Goal: Task Accomplishment & Management: Manage account settings

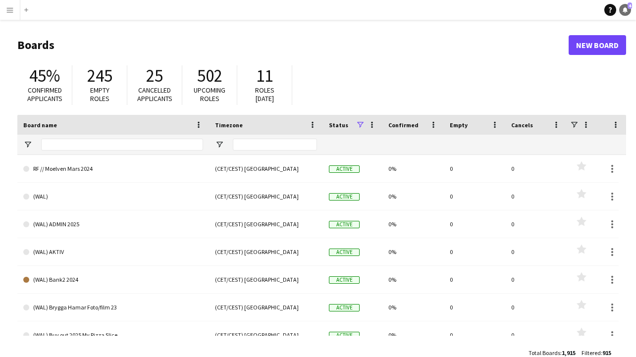
click at [627, 9] on icon "Notifications" at bounding box center [625, 10] width 6 height 6
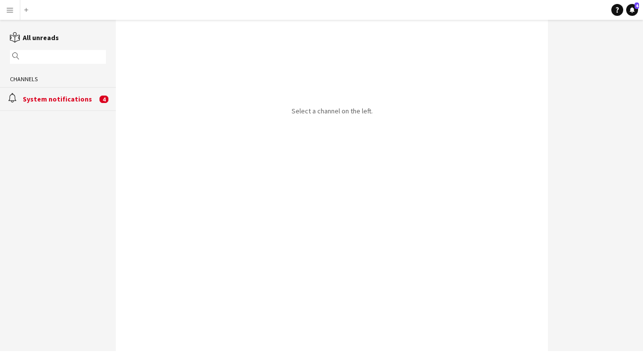
click at [52, 101] on div "System notifications" at bounding box center [60, 99] width 74 height 9
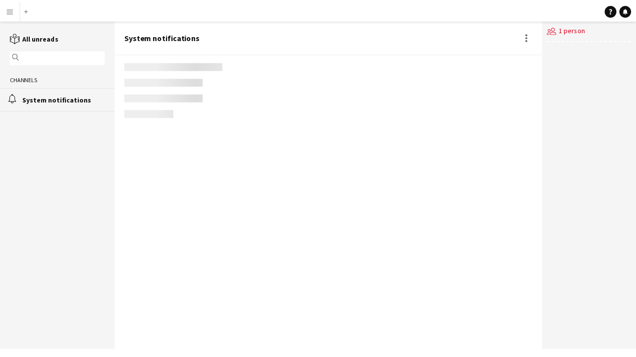
scroll to position [28, 0]
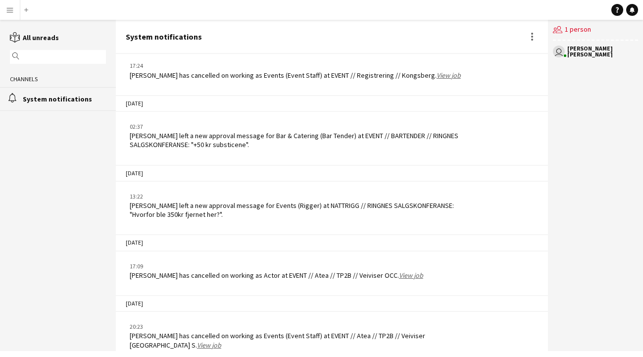
click at [12, 13] on app-icon "Menu" at bounding box center [10, 10] width 8 height 8
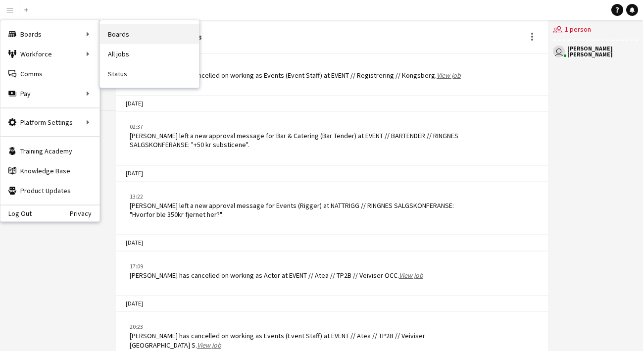
click at [121, 33] on link "Boards" at bounding box center [149, 34] width 99 height 20
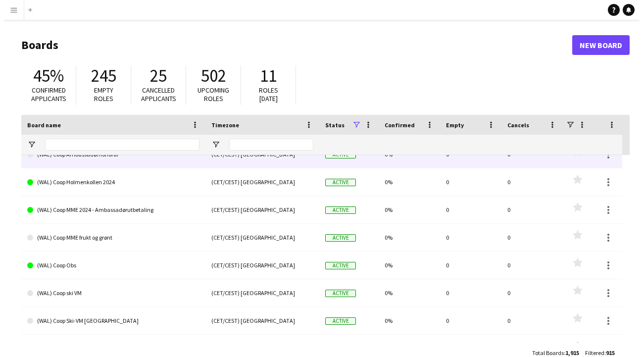
scroll to position [773, 0]
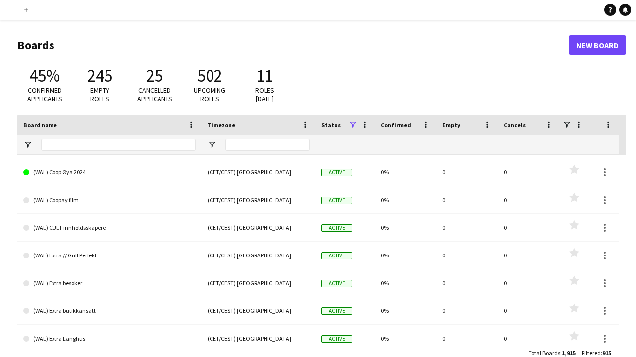
click at [13, 11] on app-icon "Menu" at bounding box center [10, 10] width 8 height 8
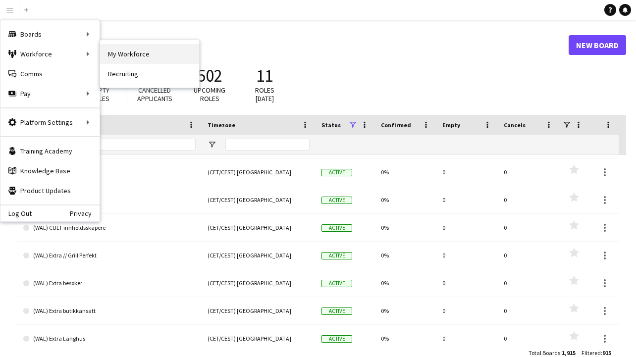
click at [144, 54] on link "My Workforce" at bounding box center [149, 54] width 99 height 20
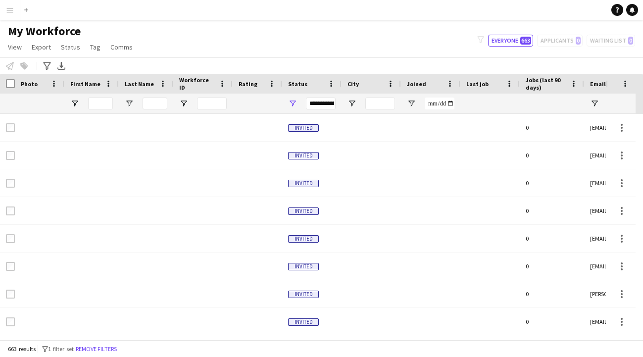
click at [13, 14] on button "Menu" at bounding box center [10, 10] width 20 height 20
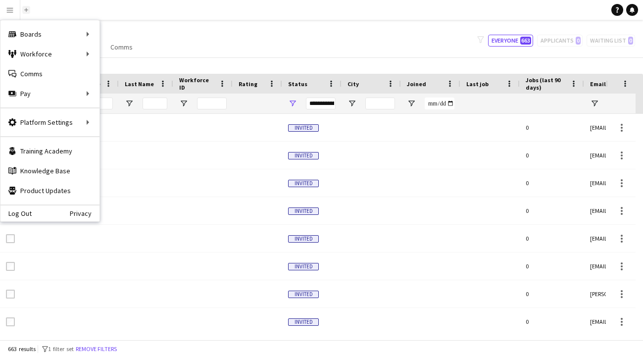
click at [25, 10] on app-icon "Add" at bounding box center [26, 10] width 4 height 4
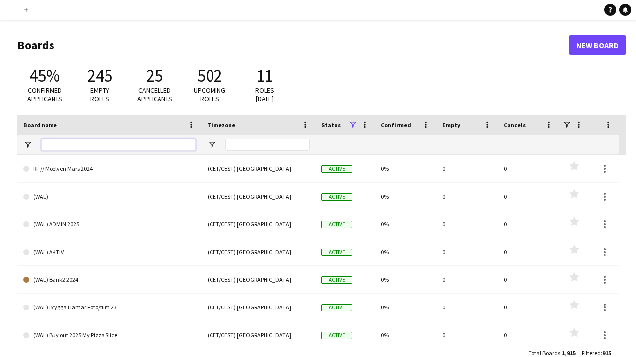
click at [116, 150] on input "Board name Filter Input" at bounding box center [118, 145] width 155 height 12
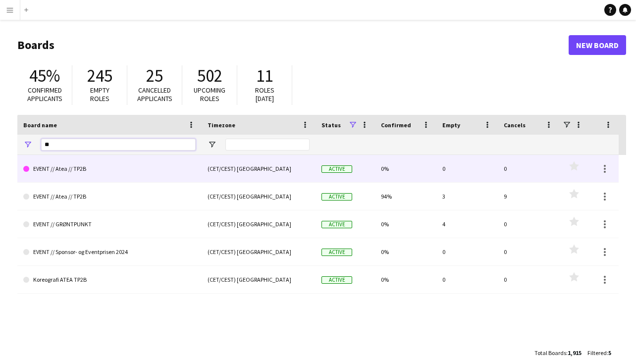
type input "**"
click at [94, 172] on link "EVENT // Atea // TP2B" at bounding box center [109, 169] width 172 height 28
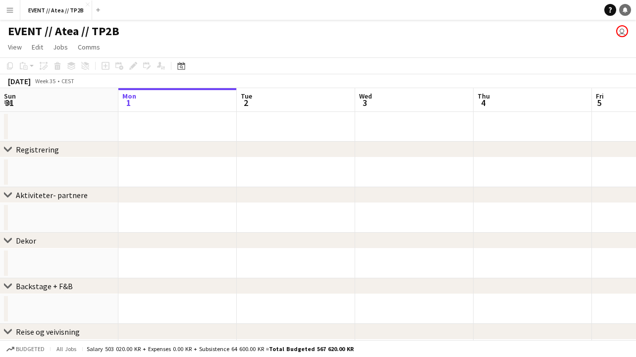
click at [626, 10] on icon at bounding box center [625, 9] width 5 height 5
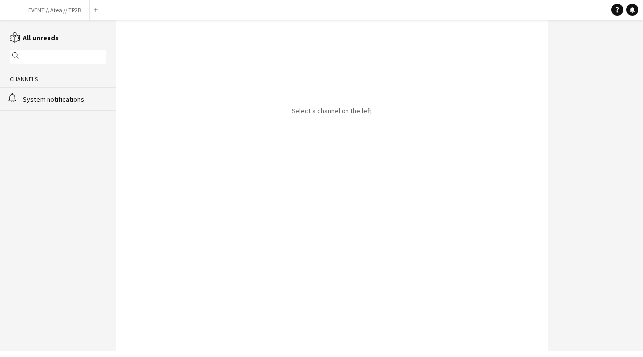
click at [94, 102] on div "System notifications" at bounding box center [64, 99] width 83 height 9
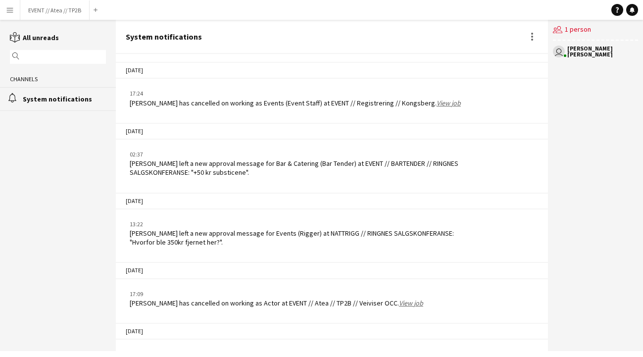
scroll to position [28, 0]
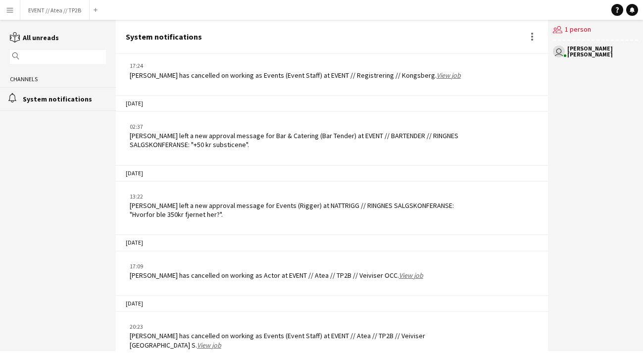
click at [227, 76] on div "[PERSON_NAME] has cancelled on working as Events (Event Staff) at EVENT // Regi…" at bounding box center [295, 75] width 331 height 9
click at [543, 63] on app-chat-system-message "17:24 [PERSON_NAME] has cancelled on working as Events (Event Staff) at EVENT /…" at bounding box center [332, 70] width 432 height 28
click at [400, 77] on div "[PERSON_NAME] has cancelled on working as Events (Event Staff) at EVENT // Regi…" at bounding box center [295, 75] width 331 height 9
click at [354, 128] on div "02:37" at bounding box center [301, 126] width 342 height 9
click at [244, 161] on div "[DATE] 13:22 [PERSON_NAME] left a new approval message for Events (Rigger) at N…" at bounding box center [332, 191] width 432 height 65
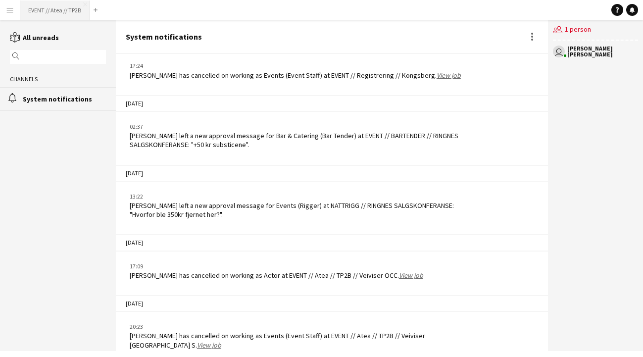
click at [47, 14] on button "EVENT // Atea // TP2B Close" at bounding box center [54, 9] width 69 height 19
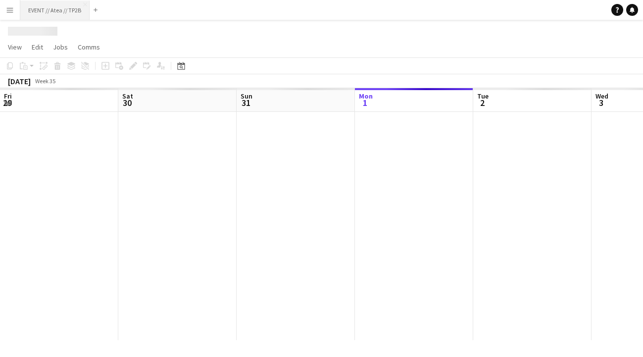
scroll to position [0, 237]
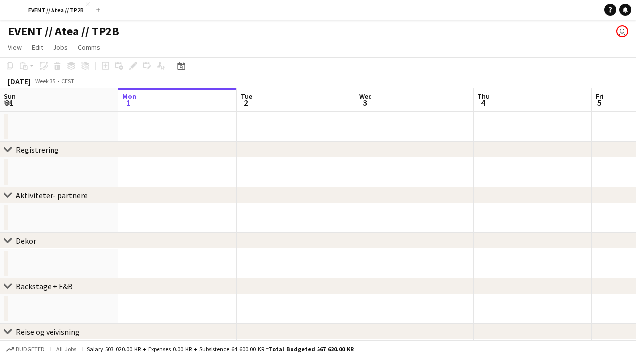
click at [12, 15] on button "Menu" at bounding box center [10, 10] width 20 height 20
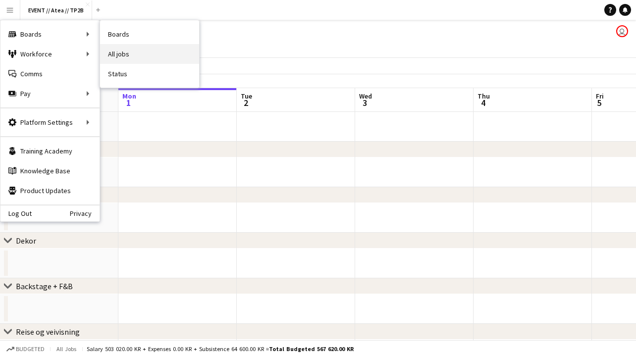
click at [148, 50] on link "All jobs" at bounding box center [149, 54] width 99 height 20
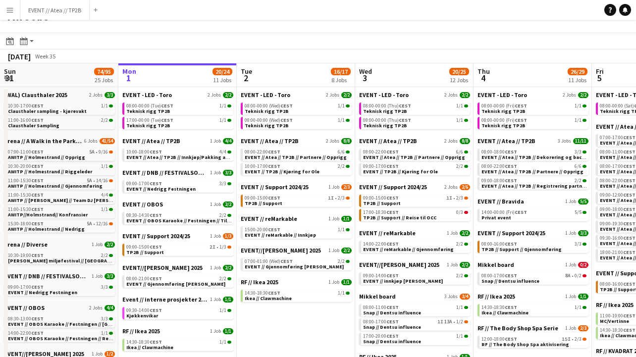
scroll to position [71, 0]
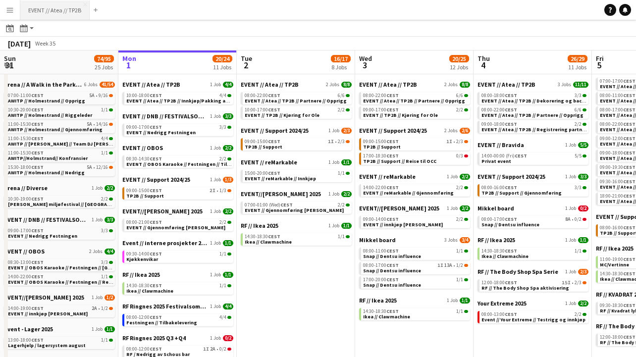
click at [57, 15] on button "EVENT // Atea // TP2B Close" at bounding box center [54, 9] width 69 height 19
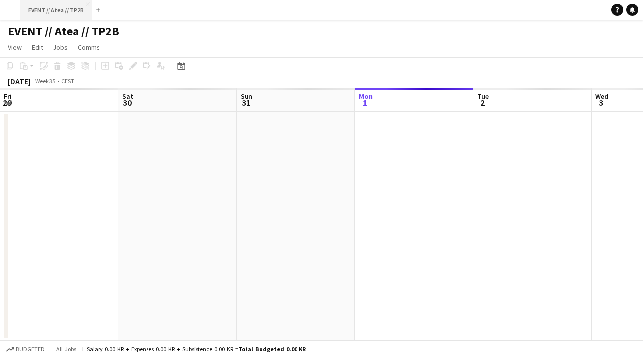
scroll to position [0, 237]
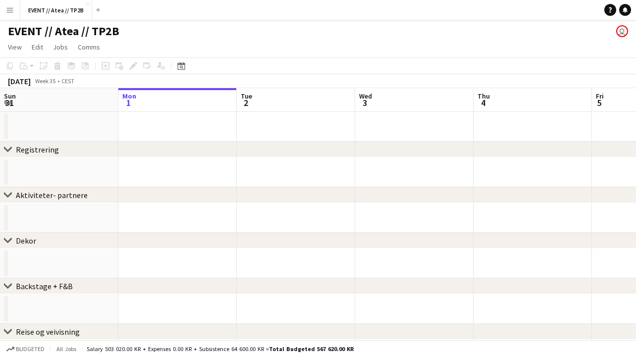
click at [7, 11] on app-icon "Menu" at bounding box center [10, 10] width 8 height 8
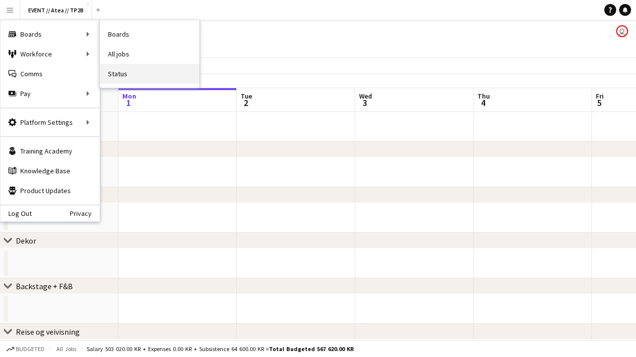
click at [137, 75] on link "Status" at bounding box center [149, 74] width 99 height 20
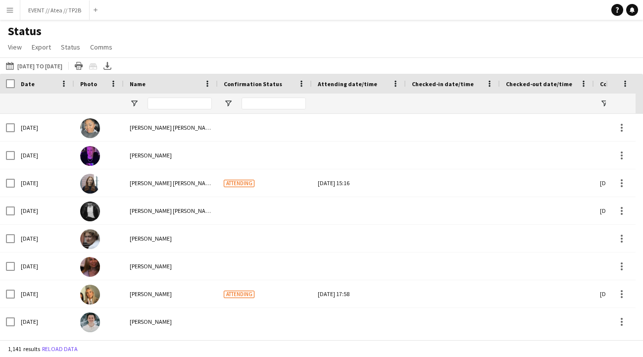
click at [8, 7] on app-icon "Menu" at bounding box center [10, 10] width 8 height 8
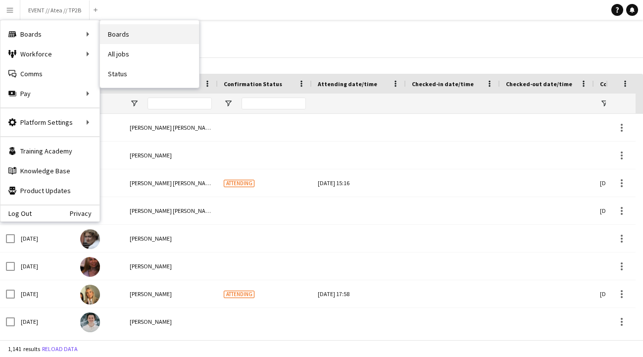
click at [133, 41] on link "Boards" at bounding box center [149, 34] width 99 height 20
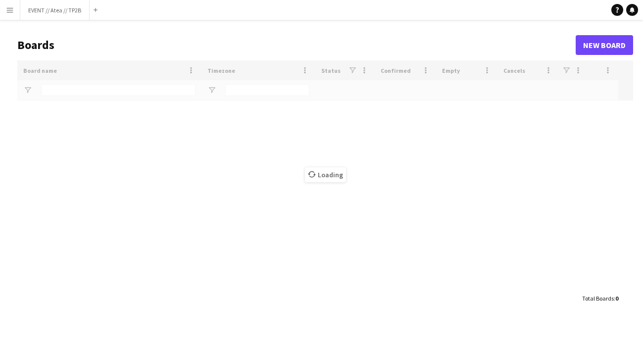
type input "**"
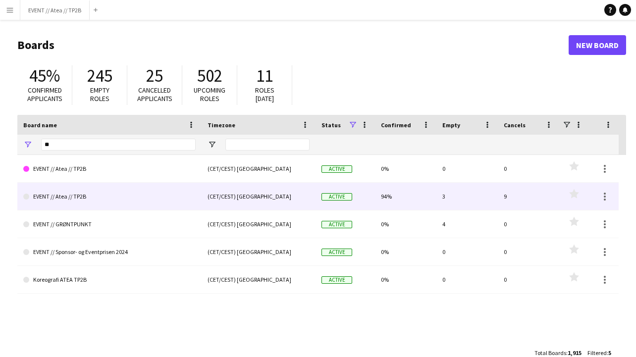
click at [70, 205] on link "EVENT // Atea // TP2B" at bounding box center [109, 197] width 172 height 28
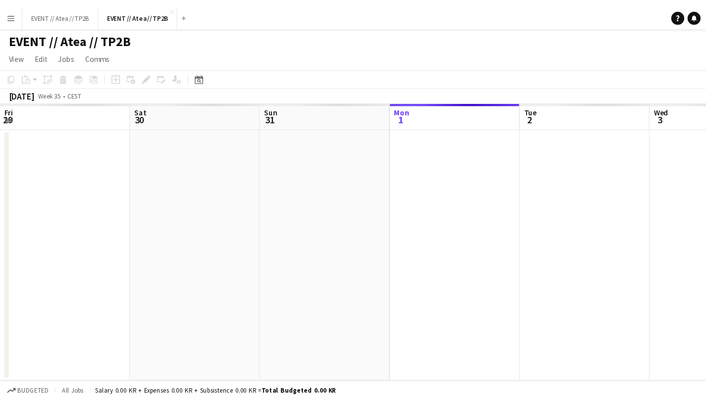
scroll to position [0, 237]
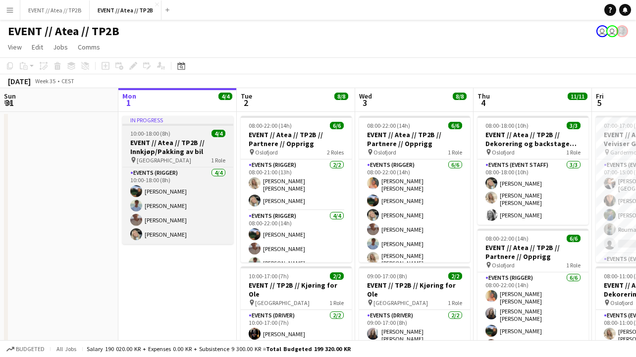
click at [168, 135] on span "10:00-18:00 (8h)" at bounding box center [150, 133] width 40 height 7
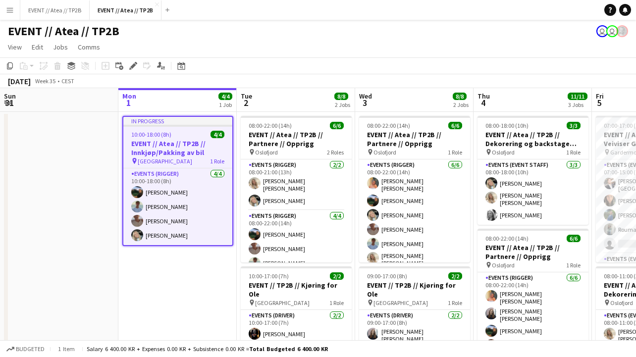
click at [171, 134] on div "10:00-18:00 (8h) 4/4" at bounding box center [177, 134] width 109 height 7
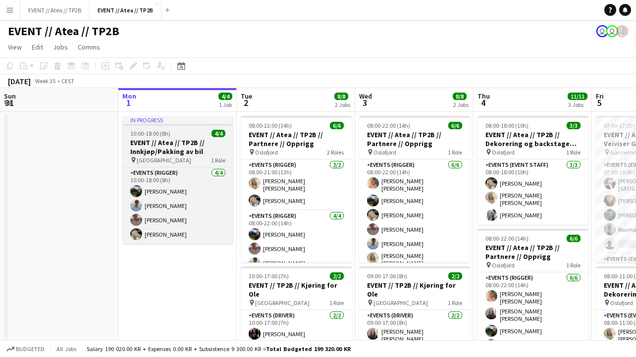
click at [170, 132] on div "10:00-18:00 (8h) 4/4" at bounding box center [177, 133] width 111 height 7
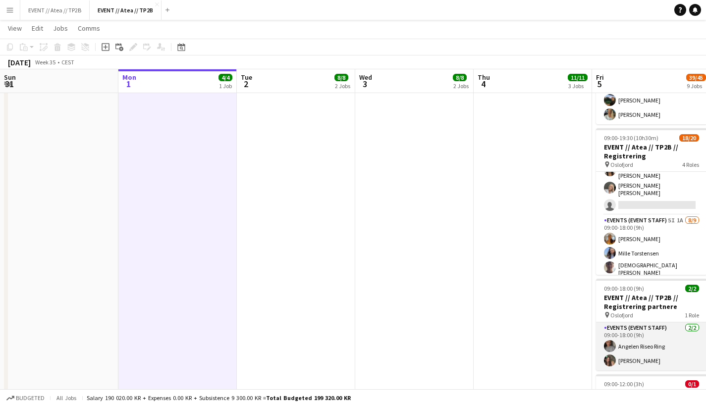
scroll to position [23, 0]
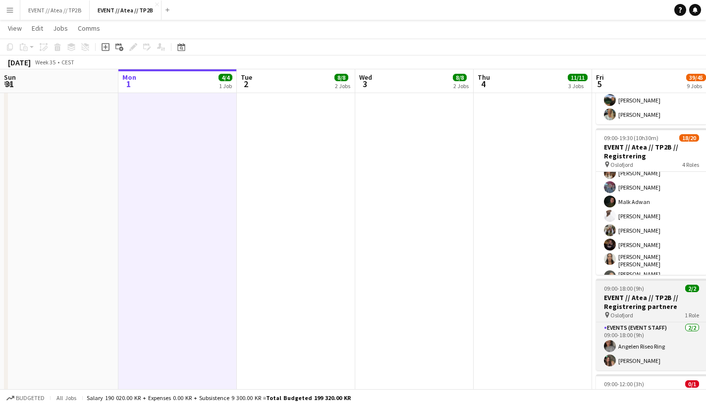
click at [639, 294] on h3 "EVENT // Atea // TP2B // Registrering partnere" at bounding box center [651, 302] width 111 height 18
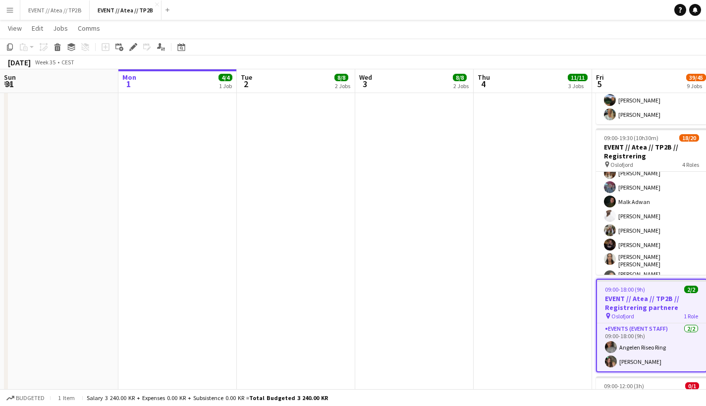
scroll to position [571, 0]
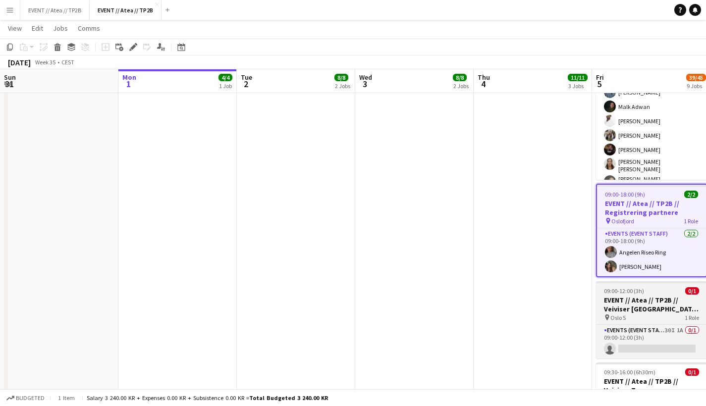
click at [643, 313] on div "pin Oslo S 1 Role" at bounding box center [651, 317] width 111 height 8
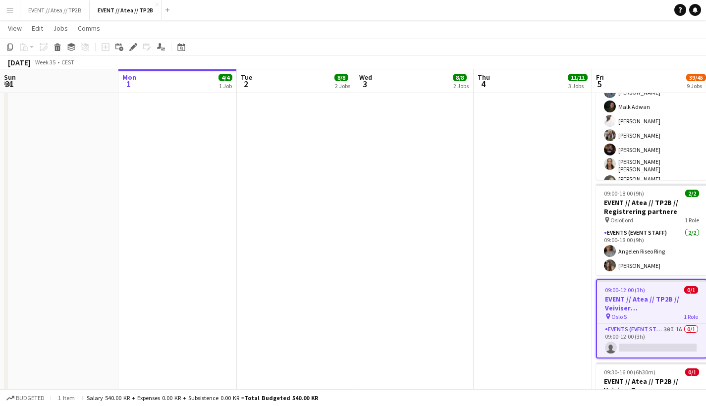
click at [643, 303] on h3 "EVENT // Atea // TP2B // Veiviser [GEOGRAPHIC_DATA] S" at bounding box center [651, 304] width 109 height 18
click at [643, 312] on div "pin Oslo S 1 Role" at bounding box center [651, 316] width 109 height 8
click at [643, 303] on h3 "EVENT // Atea // TP2B // Veiviser [GEOGRAPHIC_DATA] S" at bounding box center [651, 304] width 109 height 18
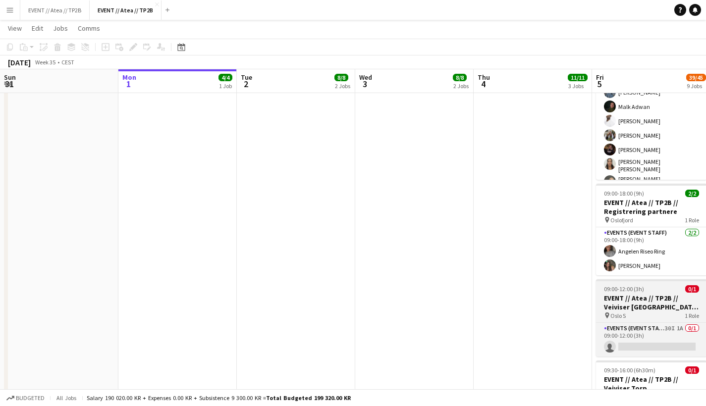
click at [626, 301] on h3 "EVENT // Atea // TP2B // Veiviser [GEOGRAPHIC_DATA] S" at bounding box center [651, 303] width 111 height 18
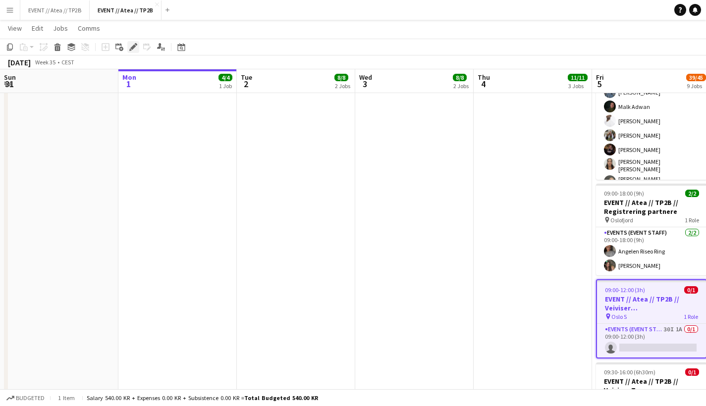
click at [133, 47] on icon at bounding box center [132, 47] width 5 height 5
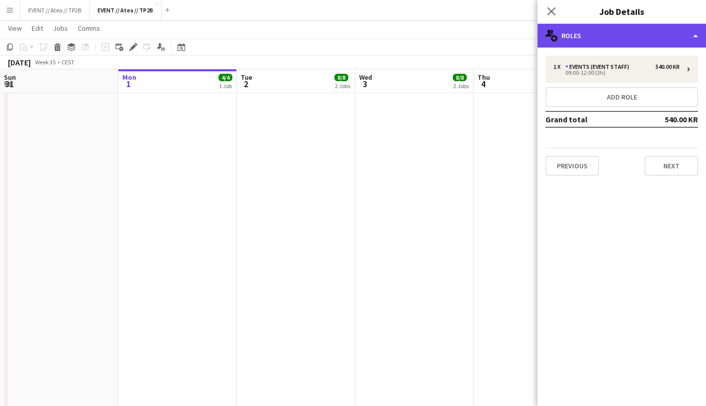
click at [643, 40] on div "multiple-users-add Roles" at bounding box center [621, 36] width 168 height 24
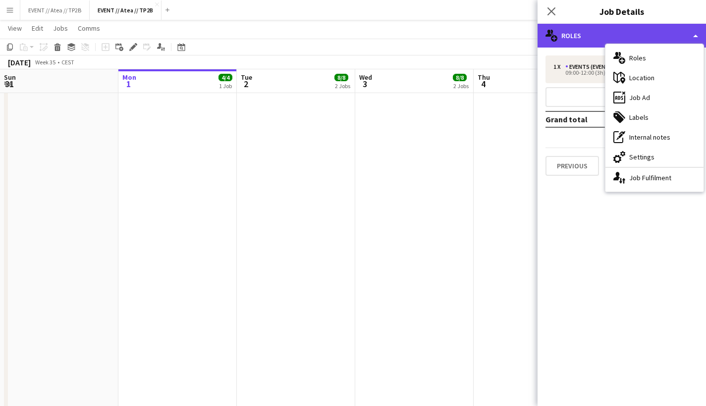
click at [643, 34] on div "multiple-users-add Roles" at bounding box center [621, 36] width 168 height 24
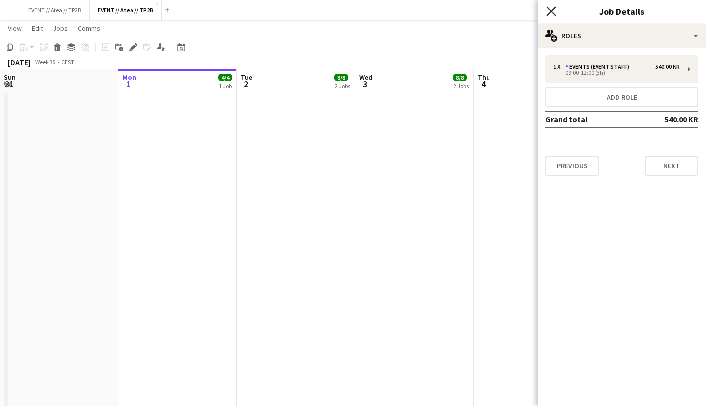
click at [548, 14] on icon at bounding box center [550, 10] width 9 height 9
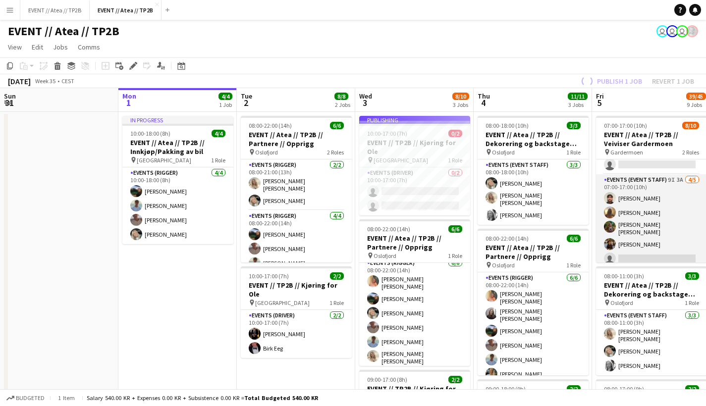
scroll to position [2, 0]
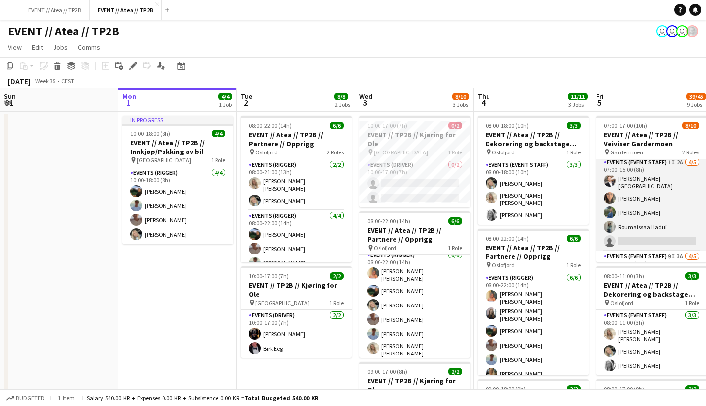
click at [643, 225] on app-card-role "Events (Event Staff) 1I 2A [DATE] 07:00-15:00 (8h) [PERSON_NAME] Torstein Lærum…" at bounding box center [651, 204] width 111 height 94
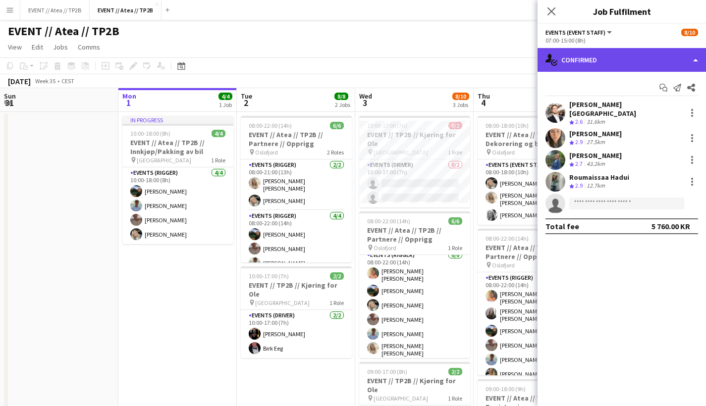
click at [643, 67] on div "single-neutral-actions-check-2 Confirmed" at bounding box center [621, 60] width 168 height 24
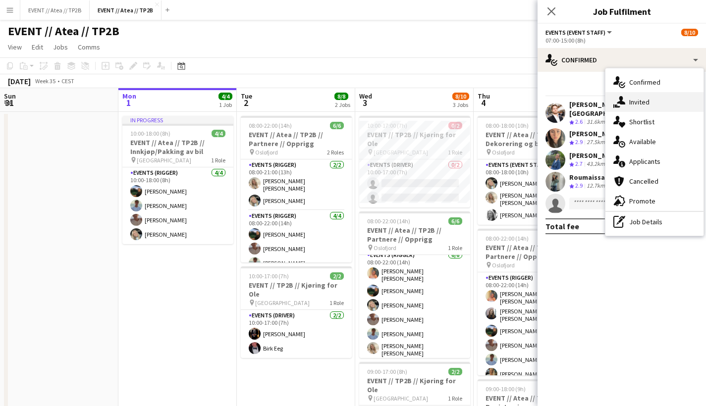
click at [643, 105] on div "single-neutral-actions-share-1 Invited" at bounding box center [654, 102] width 98 height 20
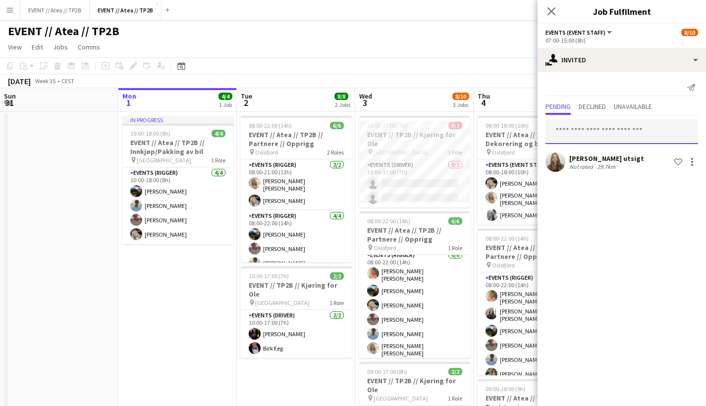
click at [640, 129] on input "text" at bounding box center [621, 131] width 153 height 25
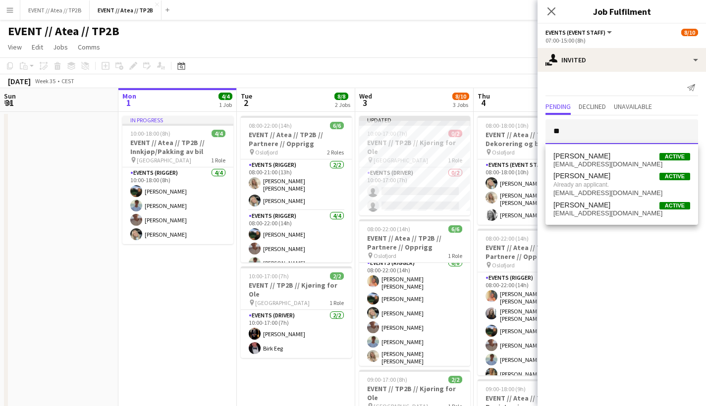
type input "*"
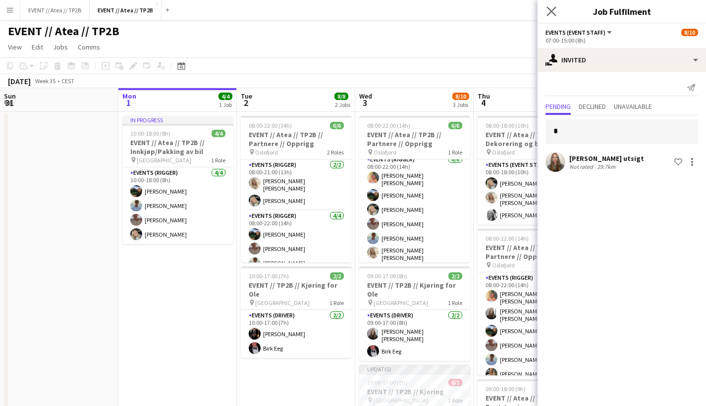
click at [557, 14] on app-icon "Close pop-in" at bounding box center [551, 11] width 14 height 14
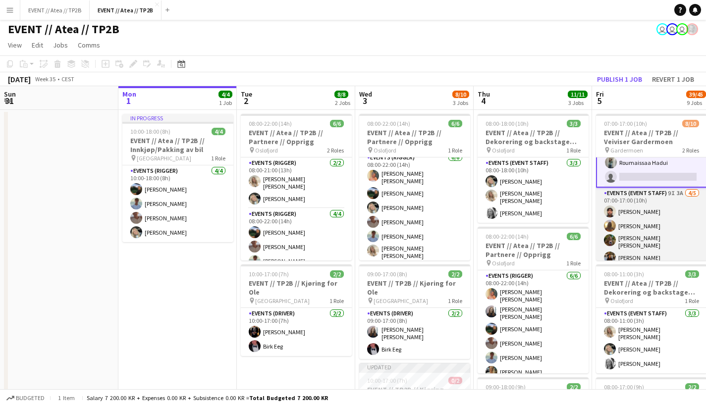
scroll to position [63, 0]
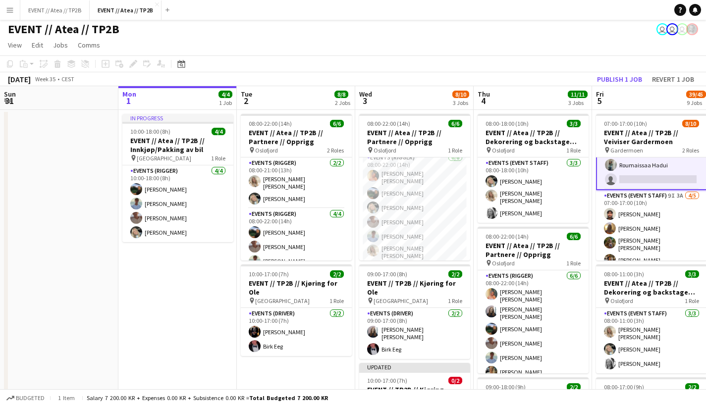
click at [643, 176] on app-card-role "Events (Event Staff) 1I 2A [DATE] 07:00-15:00 (8h) [PERSON_NAME] Torstein Lærum…" at bounding box center [651, 142] width 111 height 96
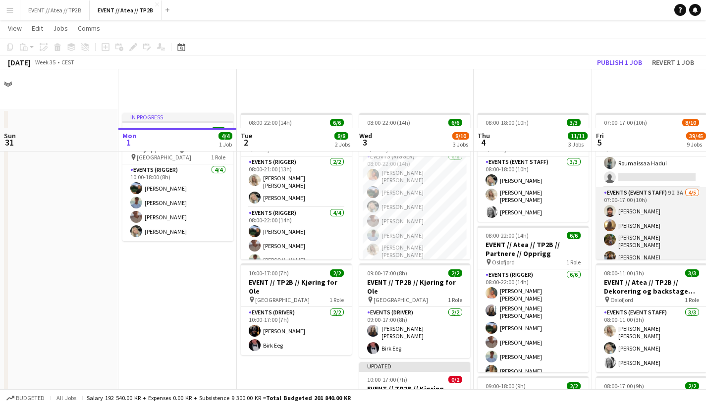
scroll to position [60, 0]
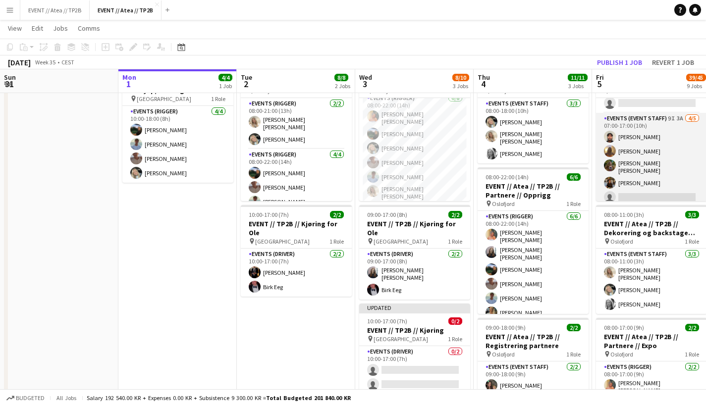
click at [643, 183] on app-card-role "Events (Event Staff) 9I 3A [DATE] 07:00-17:00 (10h) [PERSON_NAME] [PERSON_NAME]…" at bounding box center [651, 160] width 111 height 94
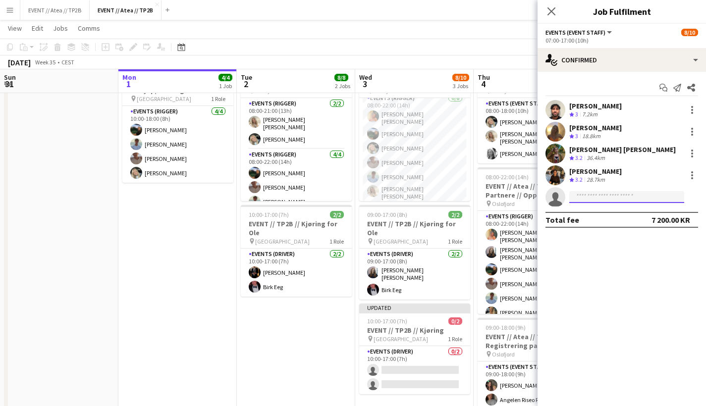
click at [604, 198] on input at bounding box center [626, 197] width 115 height 12
type input "**********"
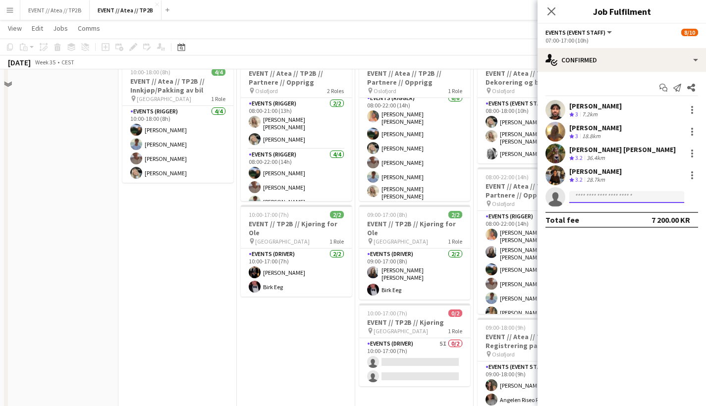
scroll to position [0, 0]
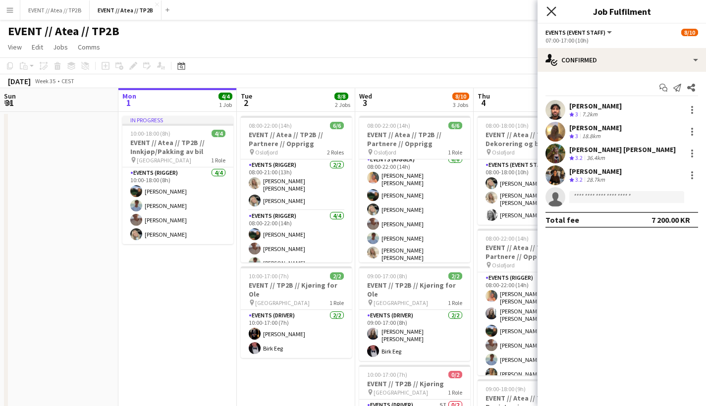
click at [549, 13] on icon "Close pop-in" at bounding box center [550, 10] width 9 height 9
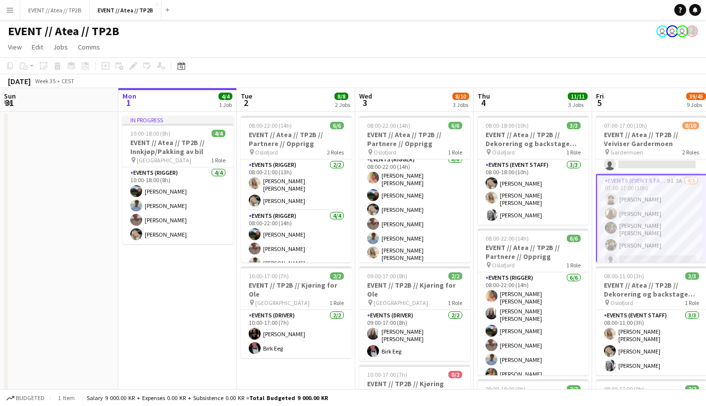
scroll to position [59, 0]
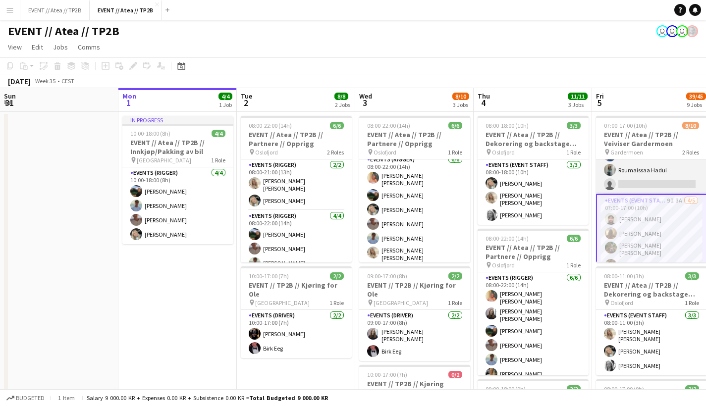
click at [643, 177] on app-card-role "Events (Event Staff) 1I 2A [DATE] 07:00-15:00 (8h) [PERSON_NAME] Torstein Lærum…" at bounding box center [651, 147] width 111 height 94
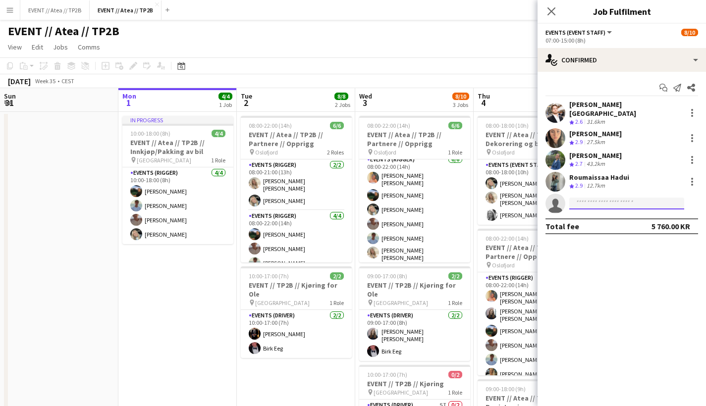
click at [627, 198] on input at bounding box center [626, 204] width 115 height 12
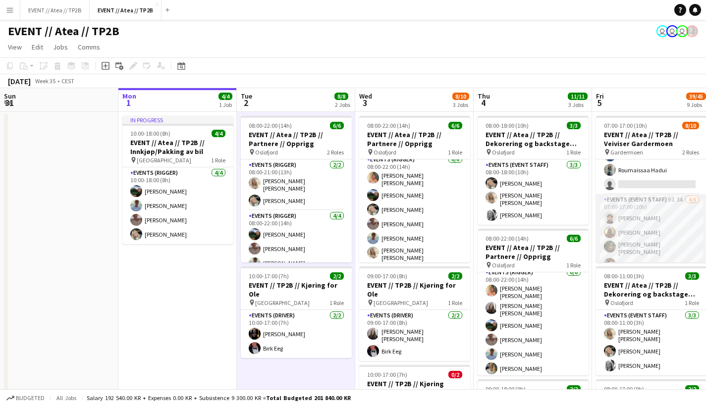
scroll to position [0, 0]
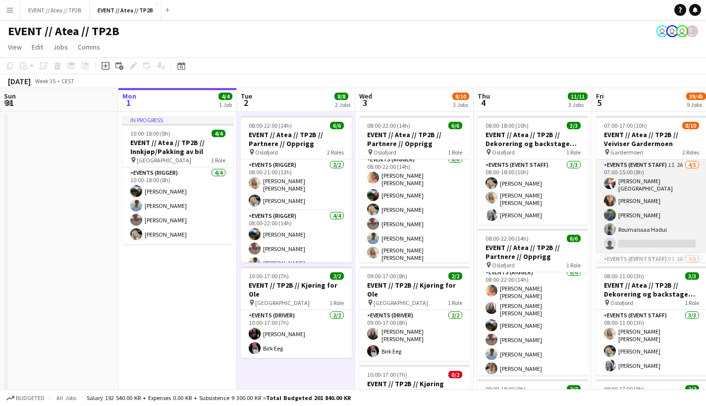
click at [643, 223] on app-card-role "Events (Event Staff) 1I 2A [DATE] 07:00-15:00 (8h) [PERSON_NAME] Torstein Lærum…" at bounding box center [651, 206] width 111 height 94
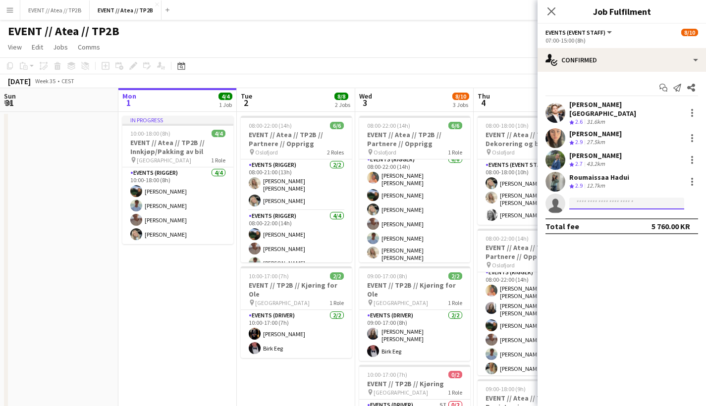
click at [612, 198] on input at bounding box center [626, 204] width 115 height 12
type input "****"
click at [643, 86] on icon at bounding box center [677, 88] width 8 height 8
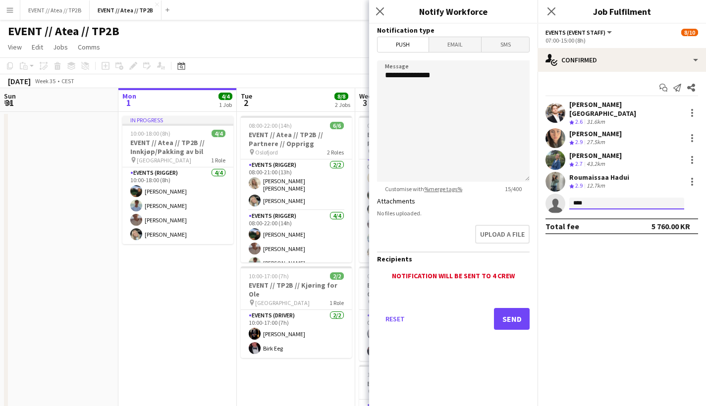
click at [639, 198] on input "****" at bounding box center [626, 204] width 115 height 12
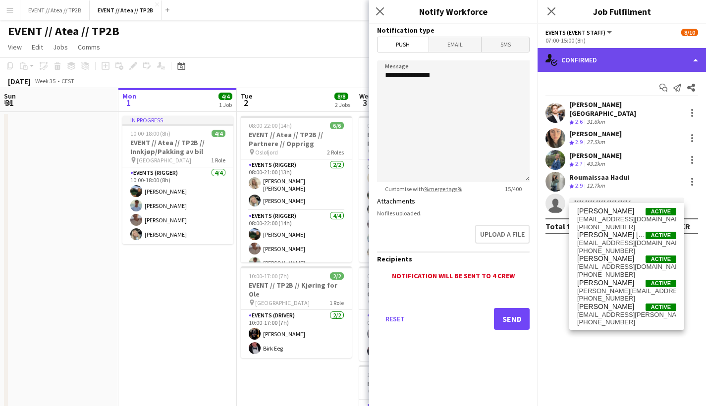
click at [643, 53] on div "single-neutral-actions-check-2 Confirmed" at bounding box center [621, 60] width 168 height 24
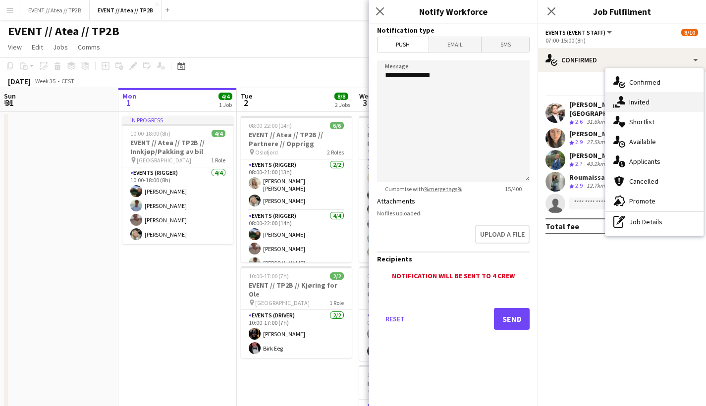
click at [643, 101] on div "single-neutral-actions-share-1 Invited" at bounding box center [654, 102] width 98 height 20
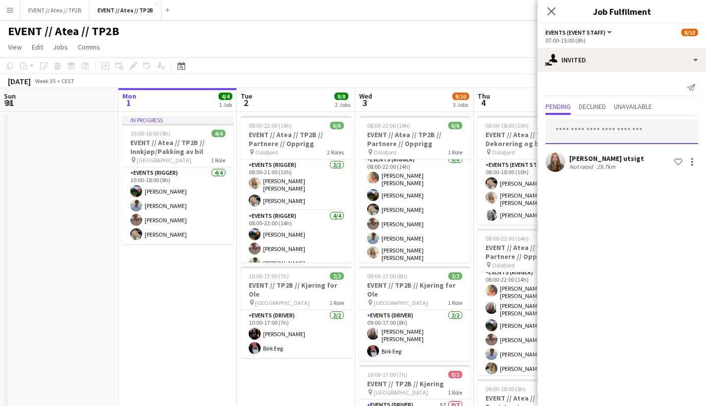
click at [643, 136] on input "text" at bounding box center [621, 131] width 153 height 25
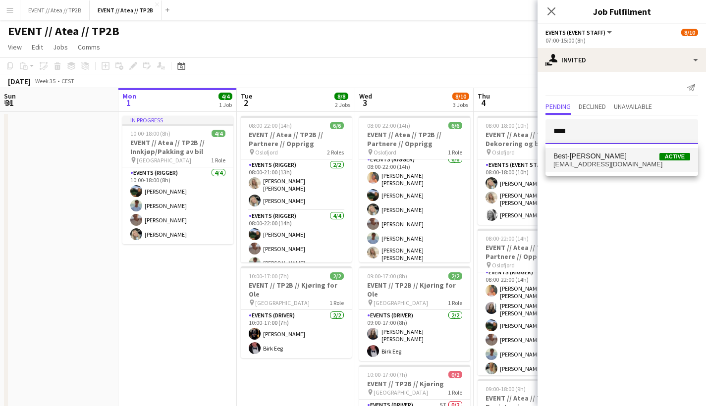
type input "****"
click at [640, 161] on span "[EMAIL_ADDRESS][DOMAIN_NAME]" at bounding box center [621, 164] width 137 height 8
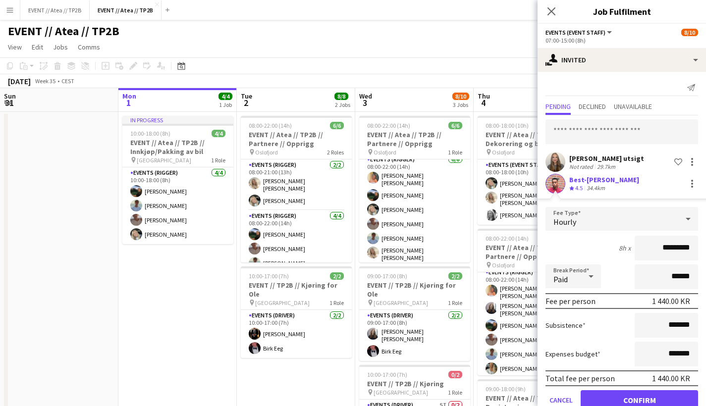
click at [643, 357] on button "Confirm" at bounding box center [638, 400] width 117 height 20
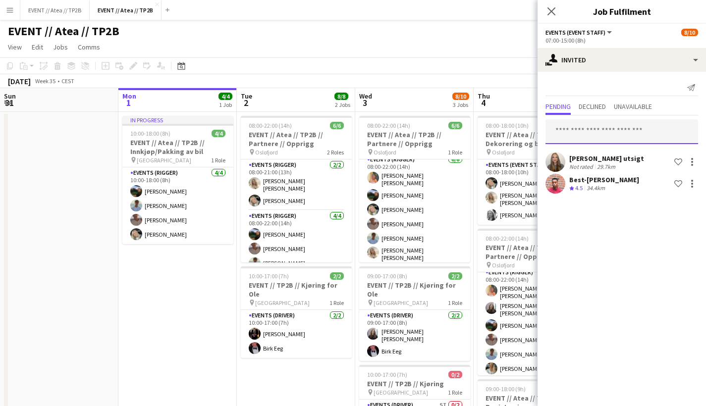
click at [621, 134] on input "text" at bounding box center [621, 131] width 153 height 25
type input "****"
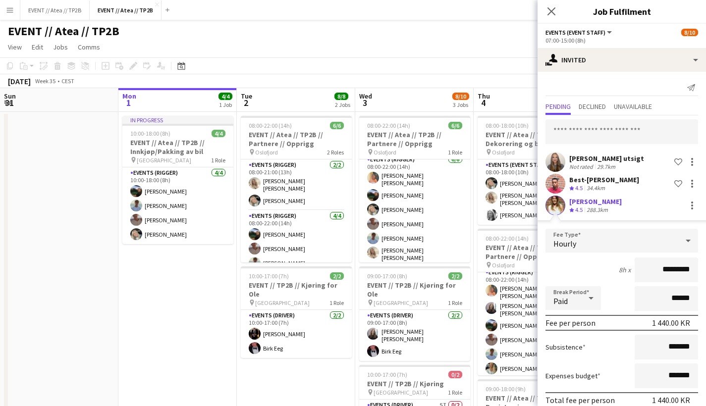
scroll to position [44, 0]
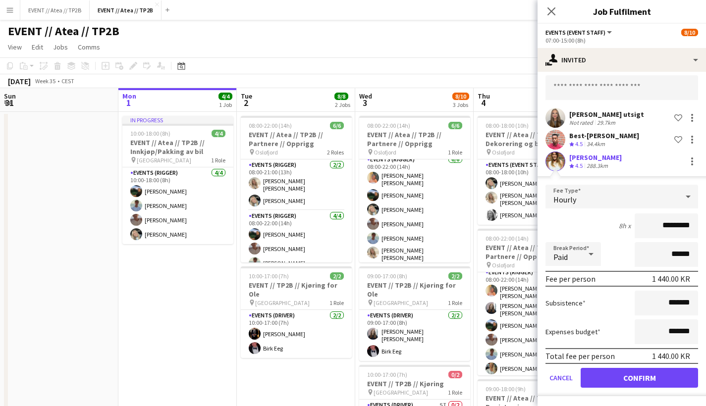
click at [643, 357] on button "Confirm" at bounding box center [638, 378] width 117 height 20
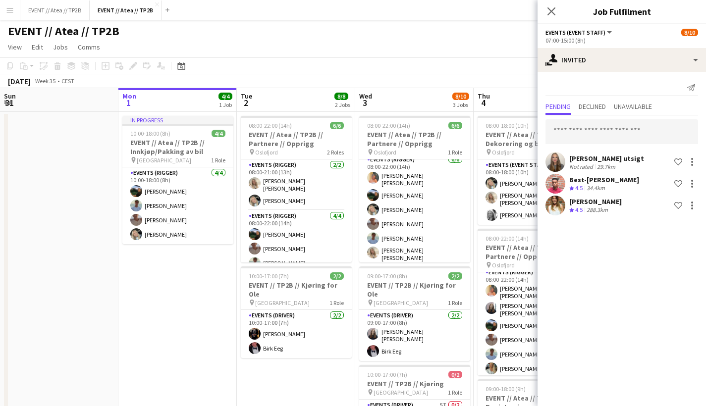
scroll to position [0, 0]
click at [621, 128] on input "text" at bounding box center [621, 131] width 153 height 25
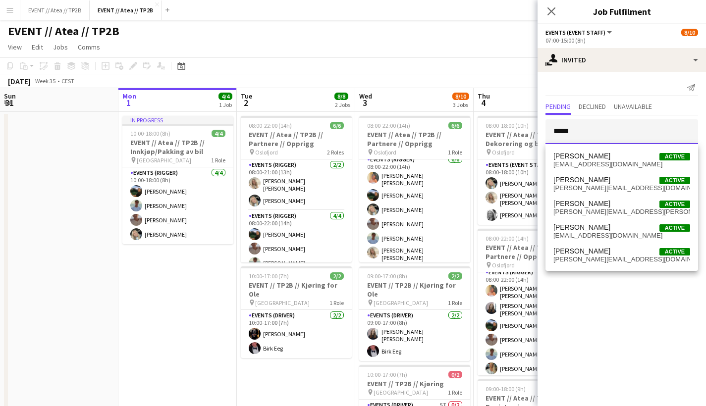
type input "*****"
drag, startPoint x: 622, startPoint y: 132, endPoint x: 629, endPoint y: 162, distance: 30.5
click at [629, 162] on span "[EMAIL_ADDRESS][DOMAIN_NAME]" at bounding box center [621, 164] width 137 height 8
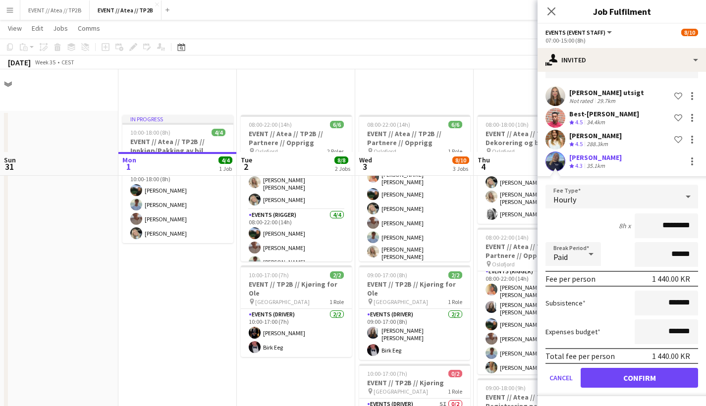
scroll to position [83, 0]
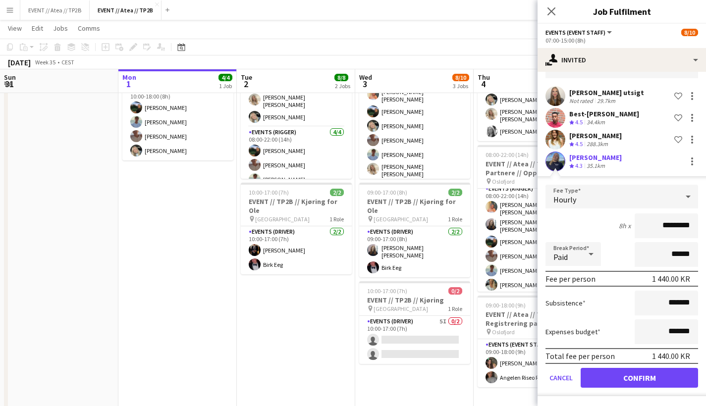
click at [643, 357] on button "Confirm" at bounding box center [638, 378] width 117 height 20
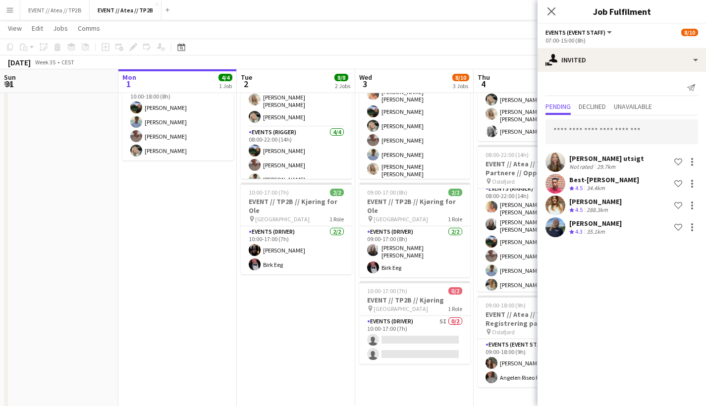
scroll to position [0, 0]
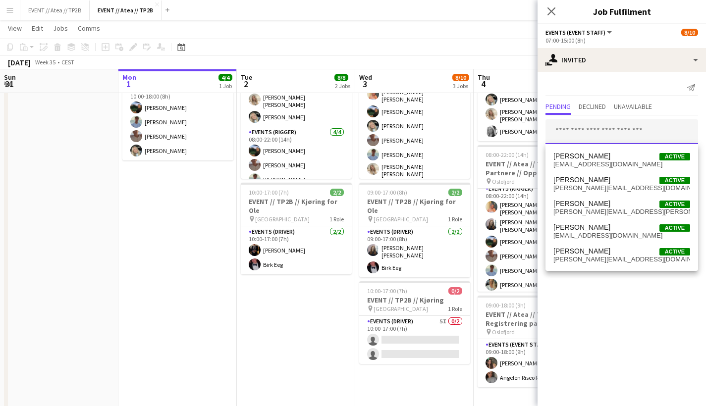
click at [626, 127] on input "text" at bounding box center [621, 131] width 153 height 25
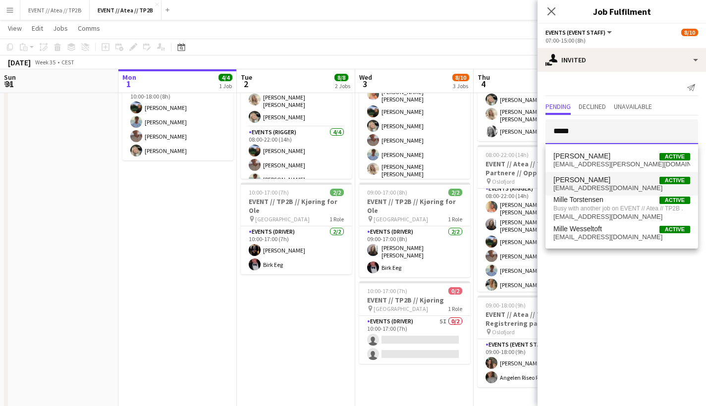
type input "*****"
click at [602, 185] on span "[EMAIL_ADDRESS][DOMAIN_NAME]" at bounding box center [621, 188] width 137 height 8
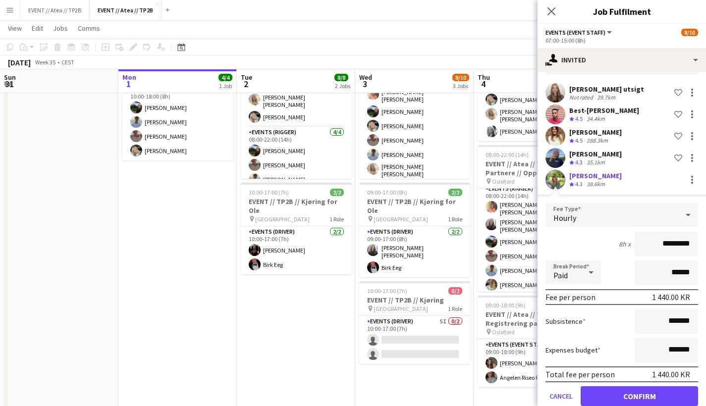
scroll to position [88, 0]
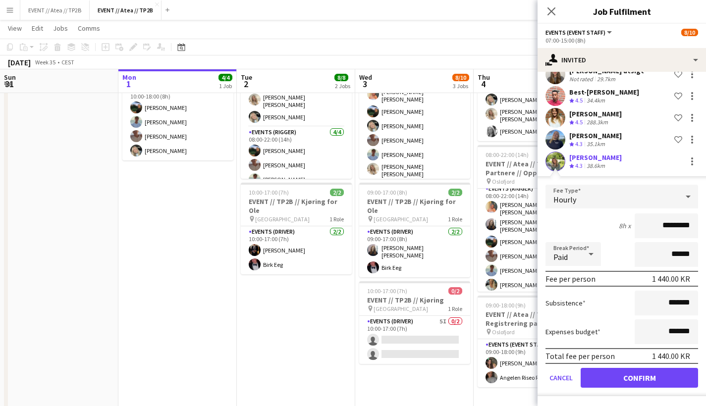
click at [643, 357] on button "Confirm" at bounding box center [638, 378] width 117 height 20
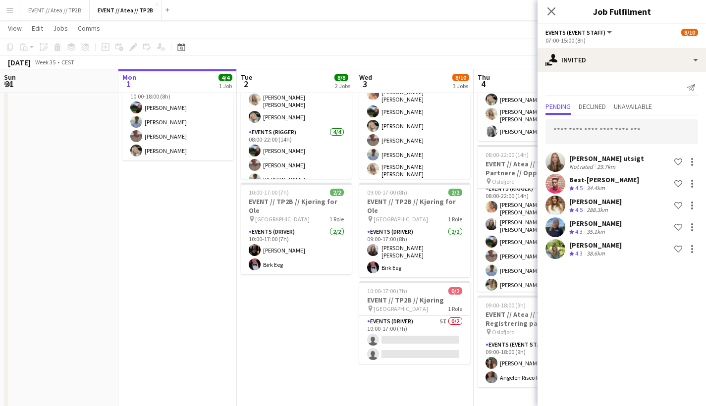
scroll to position [0, 0]
click at [579, 130] on input "text" at bounding box center [621, 131] width 153 height 25
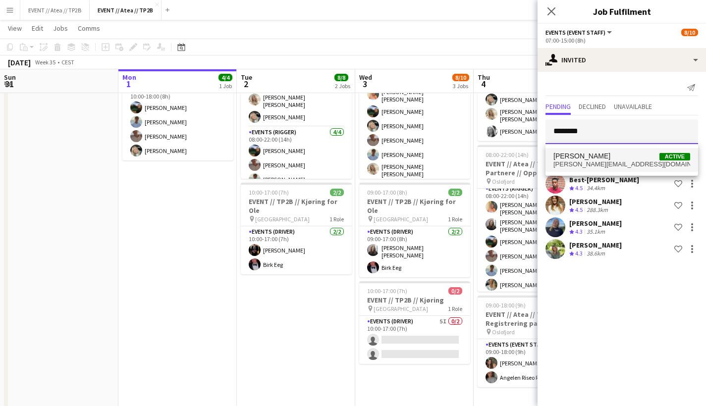
type input "********"
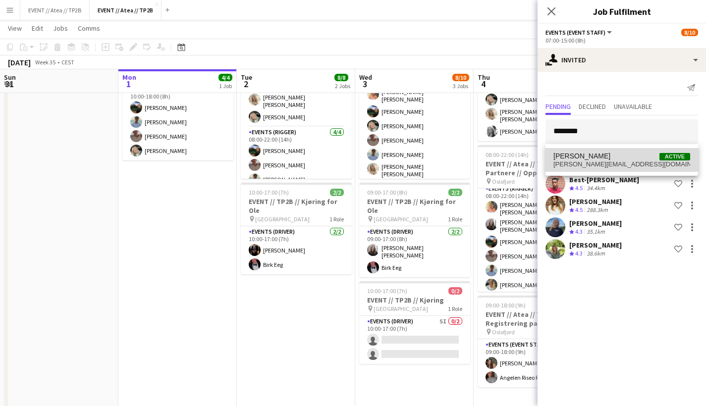
click at [610, 167] on span "[PERSON_NAME][EMAIL_ADDRESS][DOMAIN_NAME]" at bounding box center [621, 164] width 137 height 8
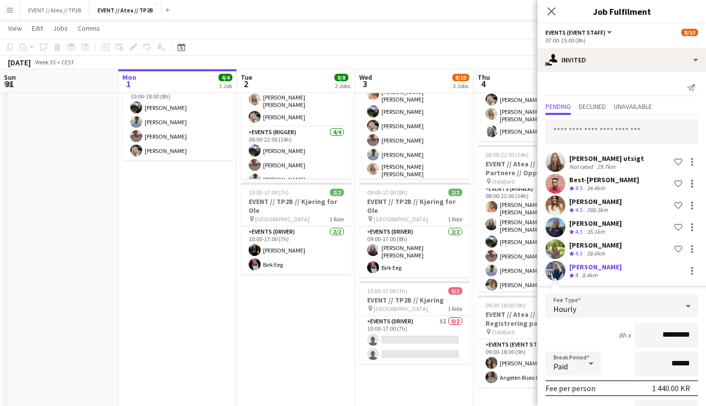
scroll to position [109, 0]
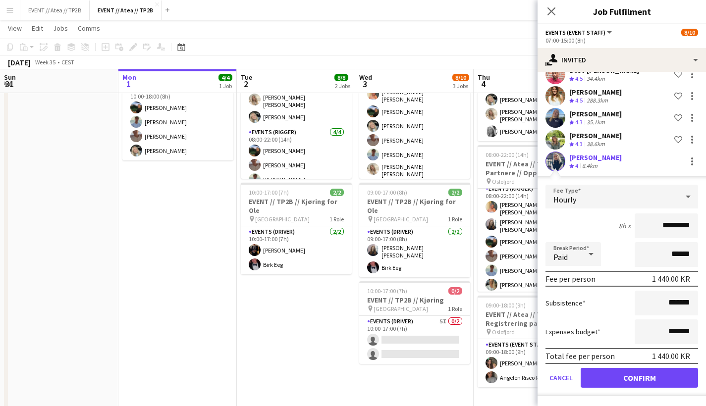
click at [643, 357] on button "Confirm" at bounding box center [638, 378] width 117 height 20
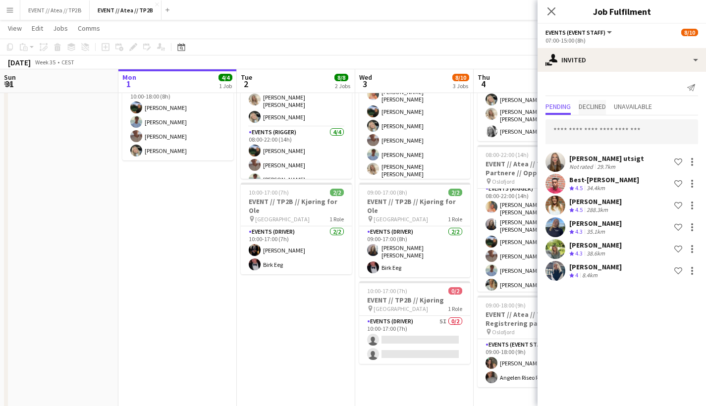
click at [606, 110] on span "Declined" at bounding box center [591, 106] width 27 height 7
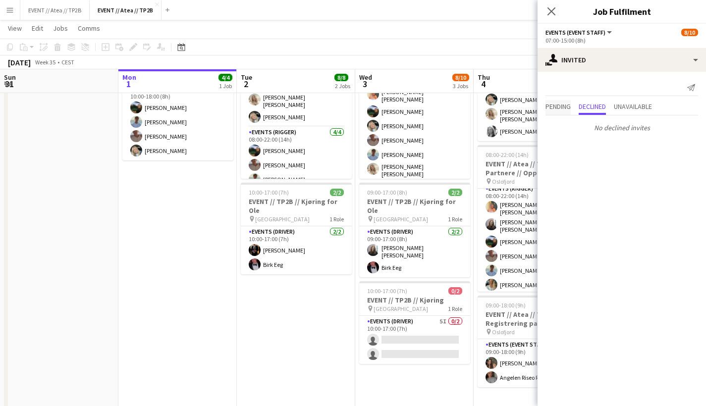
click at [556, 106] on span "Pending" at bounding box center [557, 106] width 25 height 7
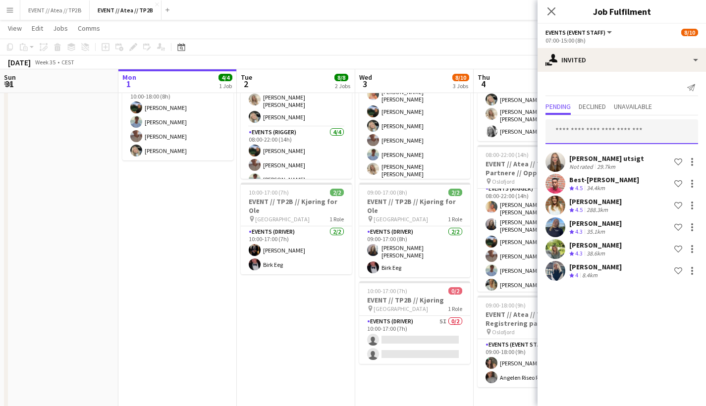
click at [581, 130] on input "text" at bounding box center [621, 131] width 153 height 25
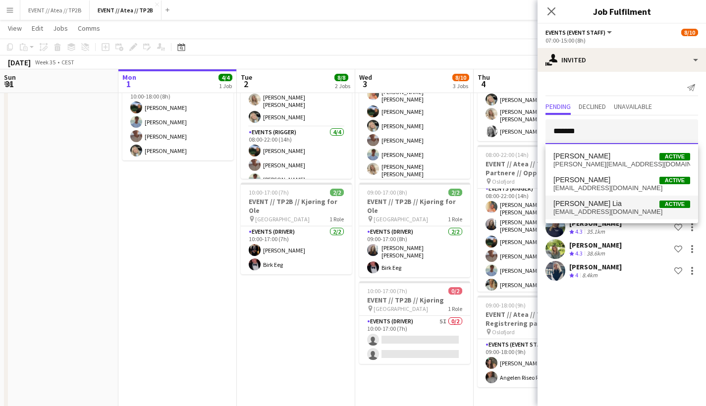
type input "******"
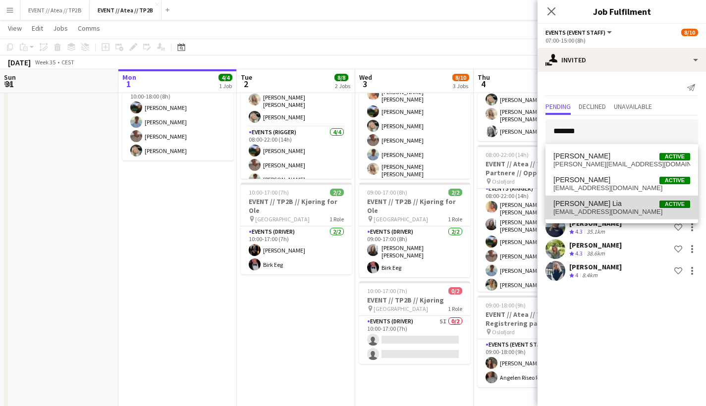
click at [603, 209] on span "[EMAIL_ADDRESS][DOMAIN_NAME]" at bounding box center [621, 212] width 137 height 8
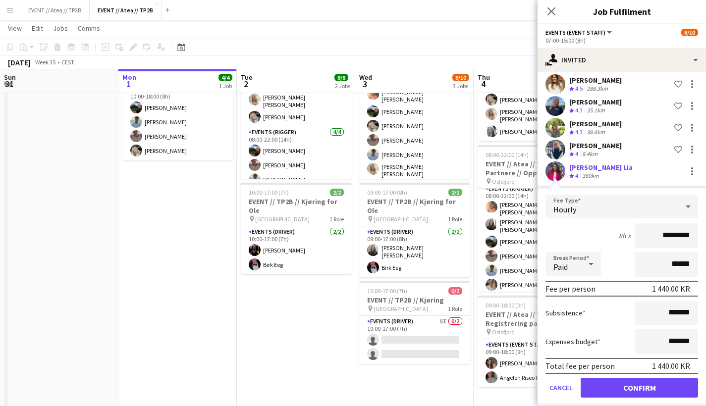
scroll to position [123, 0]
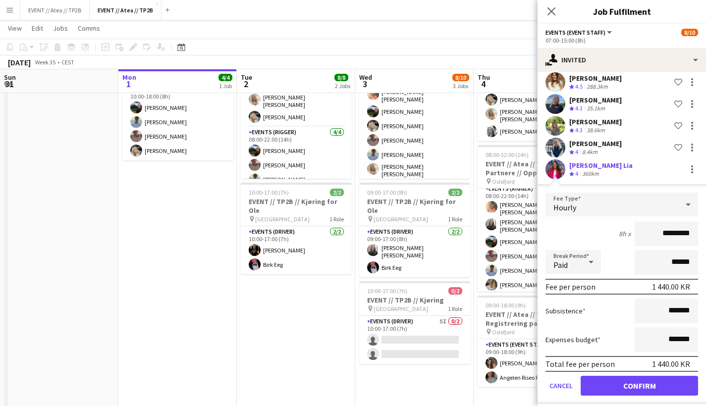
click at [643, 357] on button "Confirm" at bounding box center [638, 386] width 117 height 20
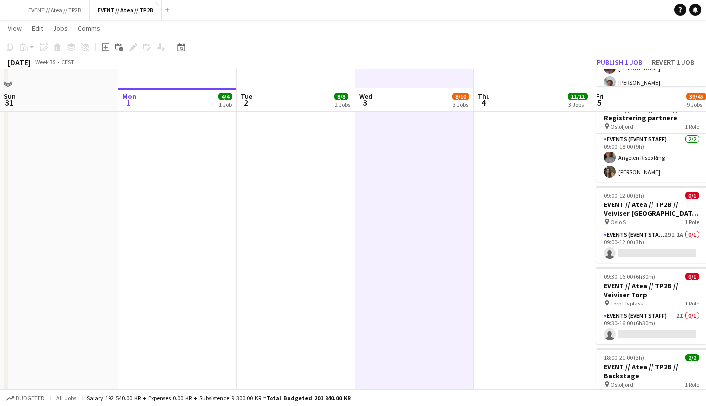
scroll to position [731, 0]
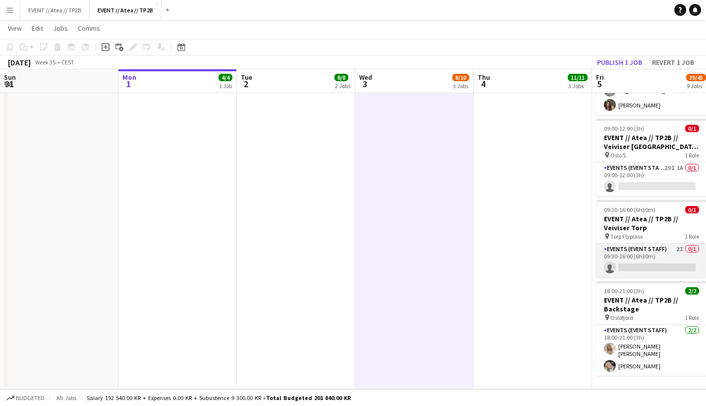
click at [643, 245] on app-card-role "Events (Event Staff) 2I 0/1 09:30-16:00 (6h30m) single-neutral-actions" at bounding box center [651, 261] width 111 height 34
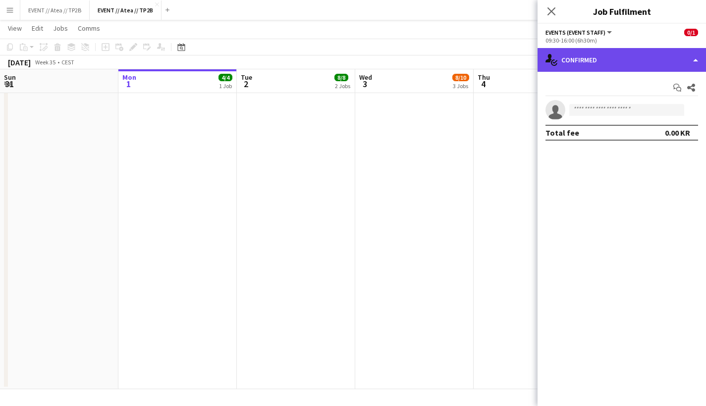
click at [643, 55] on div "single-neutral-actions-check-2 Confirmed" at bounding box center [621, 60] width 168 height 24
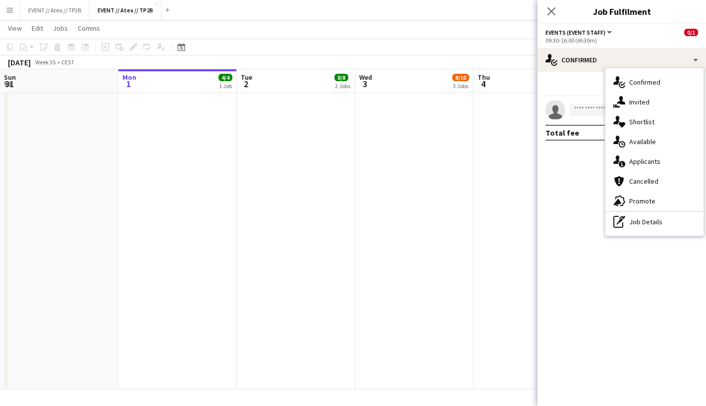
click at [633, 19] on div "Close pop-in Job Fulfilment" at bounding box center [621, 12] width 168 height 24
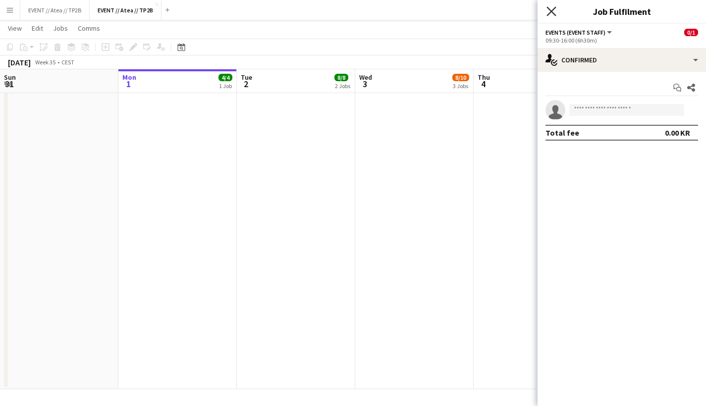
click at [553, 11] on icon "Close pop-in" at bounding box center [550, 10] width 9 height 9
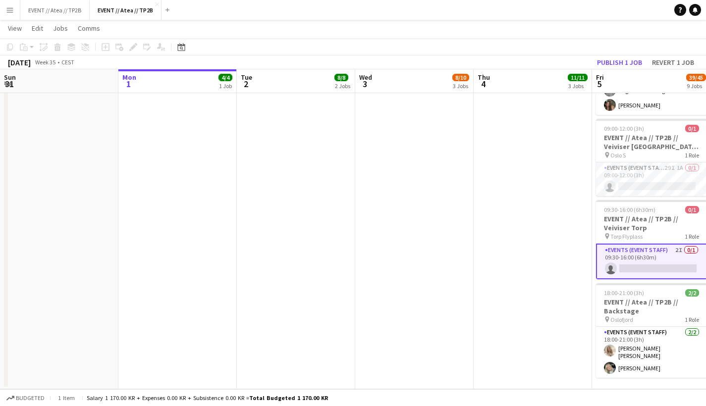
click at [643, 247] on app-card-role "Events (Event Staff) 2I 0/1 09:30-16:00 (6h30m) single-neutral-actions" at bounding box center [651, 262] width 111 height 36
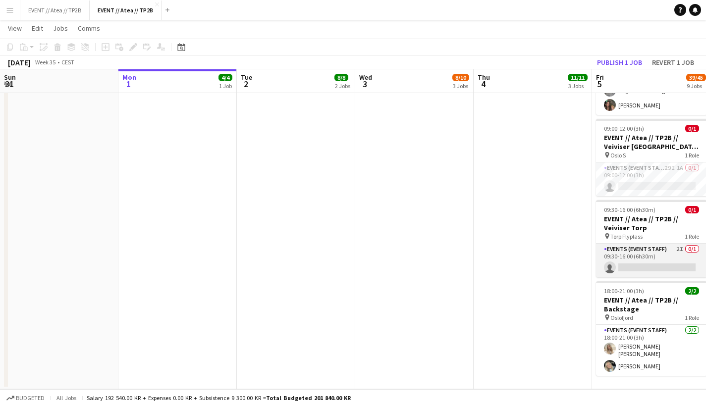
click at [643, 246] on app-card-role "Events (Event Staff) 2I 0/1 09:30-16:00 (6h30m) single-neutral-actions" at bounding box center [651, 261] width 111 height 34
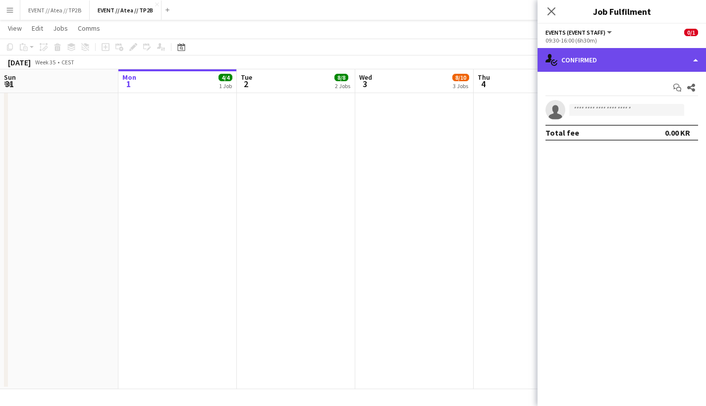
click at [643, 61] on div "single-neutral-actions-check-2 Confirmed" at bounding box center [621, 60] width 168 height 24
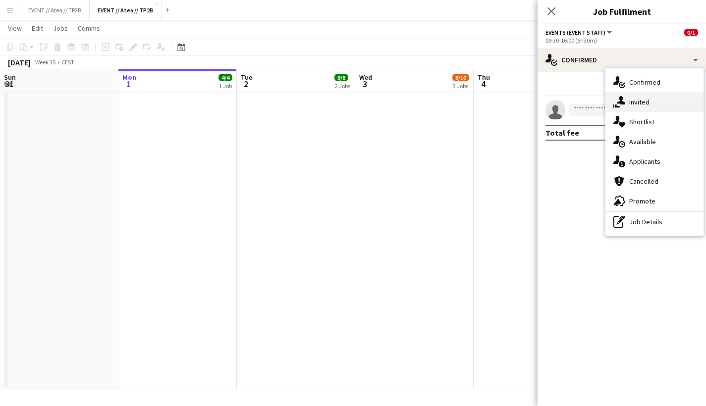
click at [643, 102] on div "single-neutral-actions-share-1 Invited" at bounding box center [654, 102] width 98 height 20
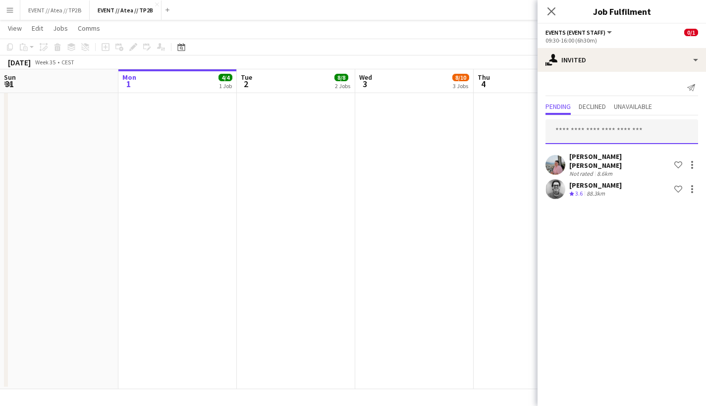
click at [584, 129] on input "text" at bounding box center [621, 131] width 153 height 25
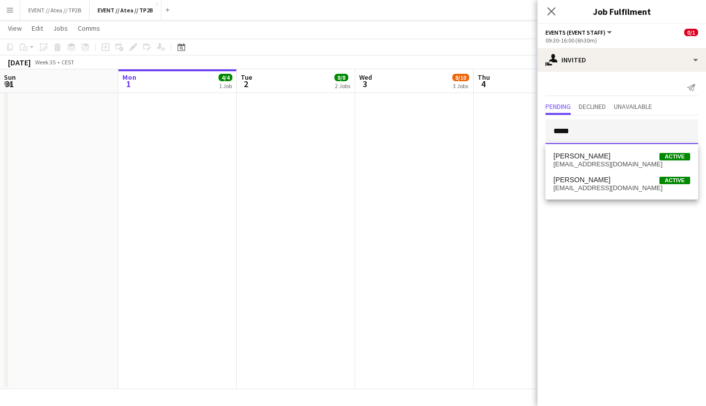
type input "*****"
drag, startPoint x: 585, startPoint y: 129, endPoint x: 612, endPoint y: 161, distance: 41.5
click at [612, 161] on span "[EMAIL_ADDRESS][DOMAIN_NAME]" at bounding box center [621, 164] width 137 height 8
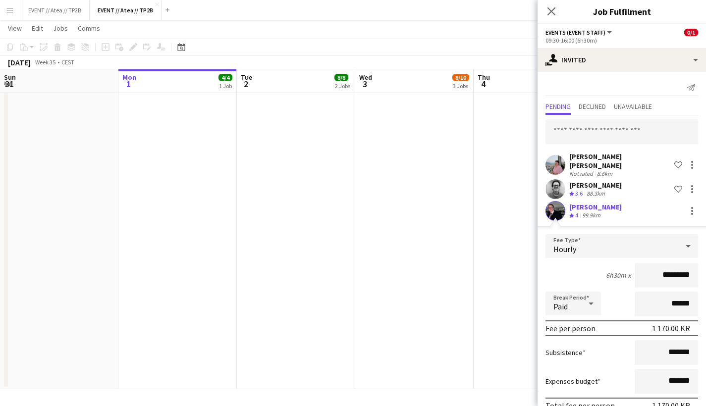
scroll to position [44, 0]
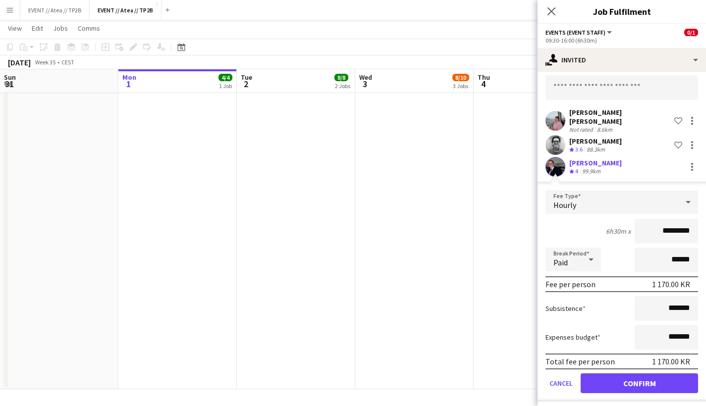
click at [643, 357] on button "Confirm" at bounding box center [638, 383] width 117 height 20
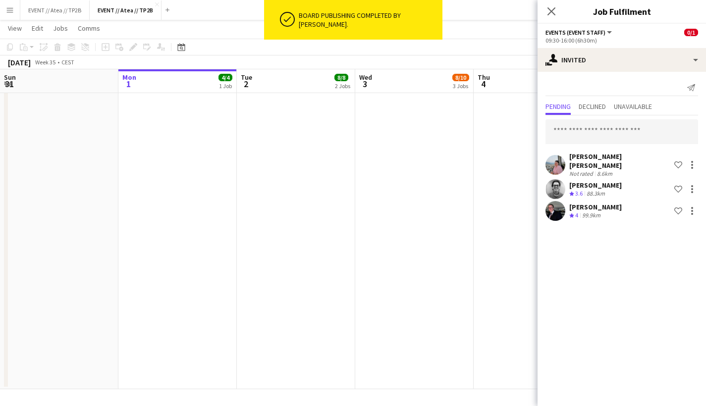
scroll to position [79, 0]
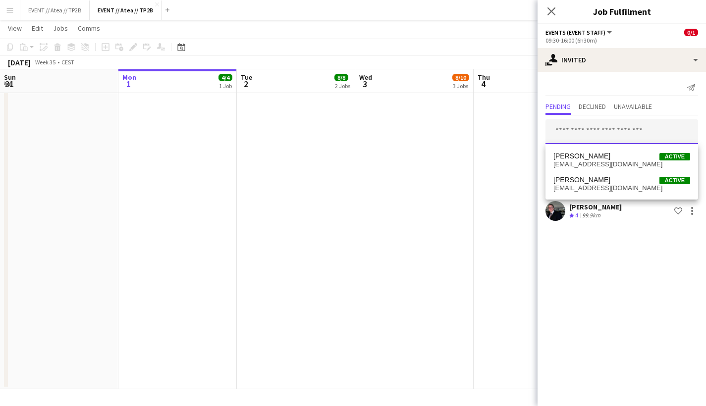
click at [593, 130] on input "text" at bounding box center [621, 131] width 153 height 25
type input "*****"
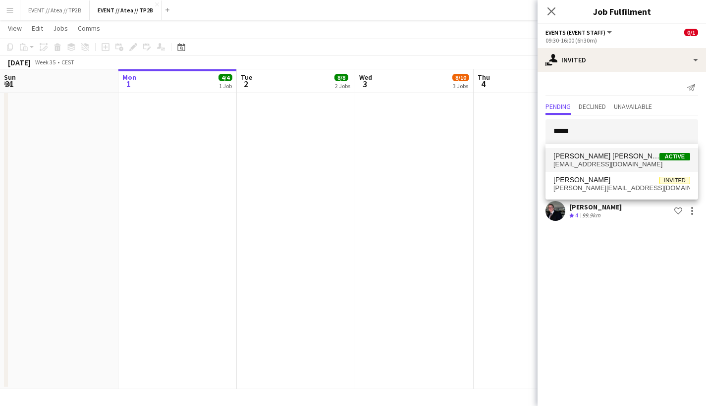
click at [643, 156] on span "[PERSON_NAME] [PERSON_NAME] Active" at bounding box center [621, 156] width 137 height 8
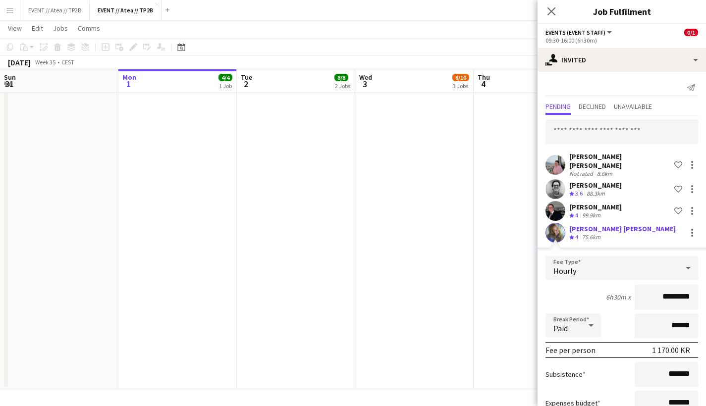
scroll to position [66, 0]
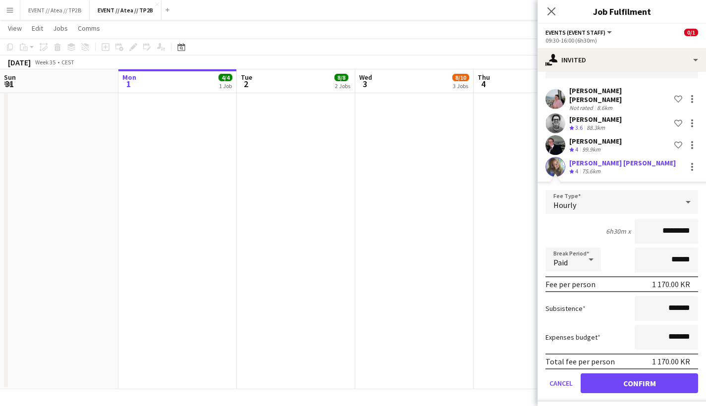
click at [630, 357] on button "Confirm" at bounding box center [638, 383] width 117 height 20
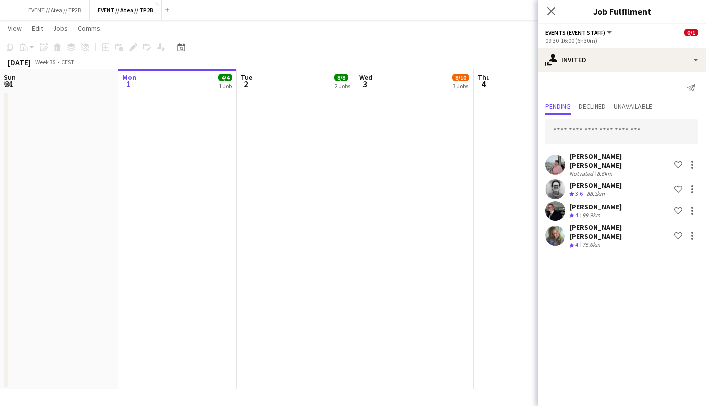
scroll to position [0, 0]
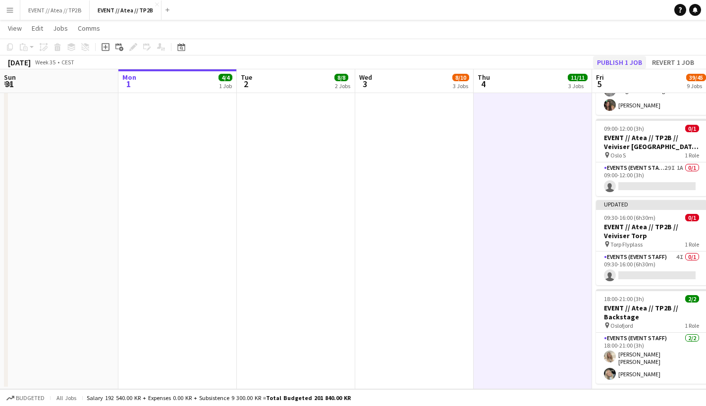
click at [625, 58] on button "Publish 1 job" at bounding box center [619, 62] width 53 height 13
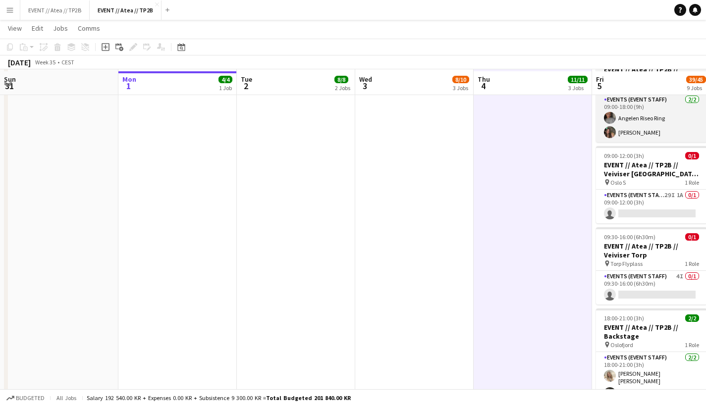
scroll to position [715, 0]
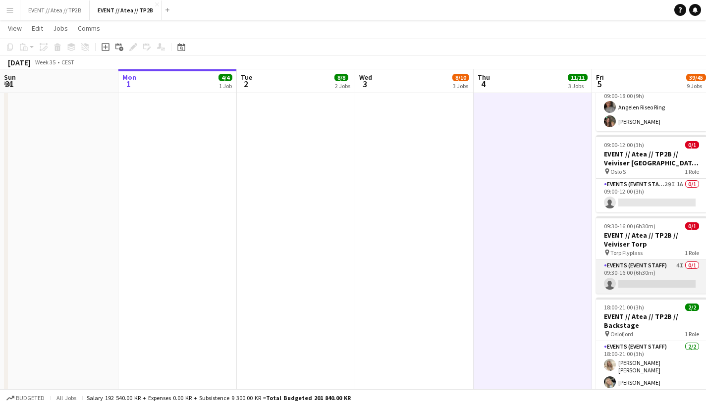
click at [643, 260] on app-card-role "Events (Event Staff) 4I 0/1 09:30-16:00 (6h30m) single-neutral-actions" at bounding box center [651, 277] width 111 height 34
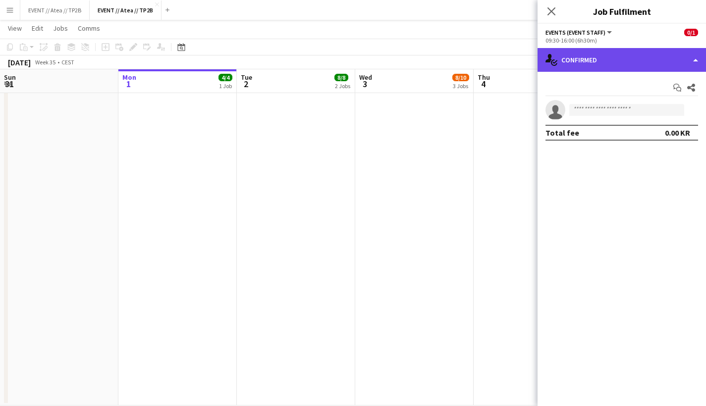
click at [599, 59] on div "single-neutral-actions-check-2 Confirmed" at bounding box center [621, 60] width 168 height 24
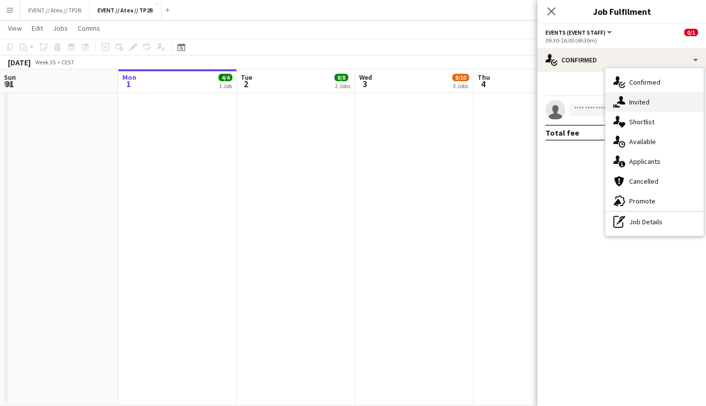
click at [643, 103] on div "single-neutral-actions-share-1 Invited" at bounding box center [654, 102] width 98 height 20
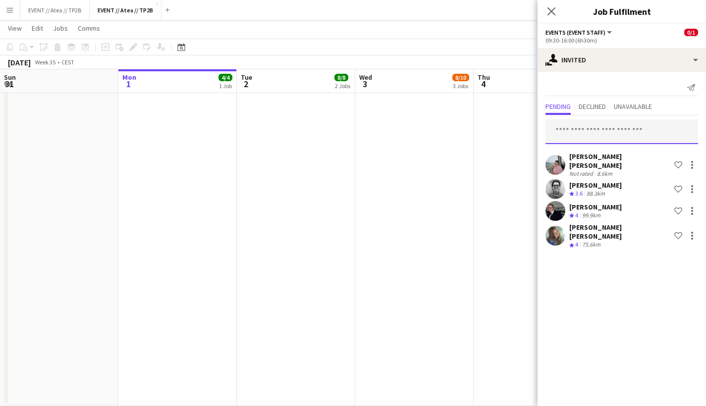
click at [605, 132] on input "text" at bounding box center [621, 131] width 153 height 25
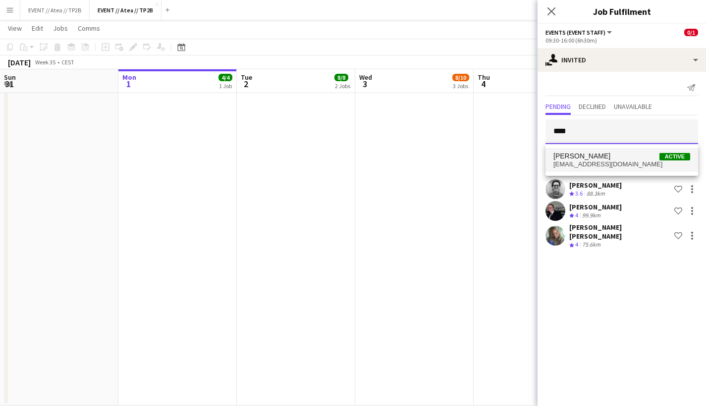
type input "****"
click at [615, 164] on span "[EMAIL_ADDRESS][DOMAIN_NAME]" at bounding box center [621, 164] width 137 height 8
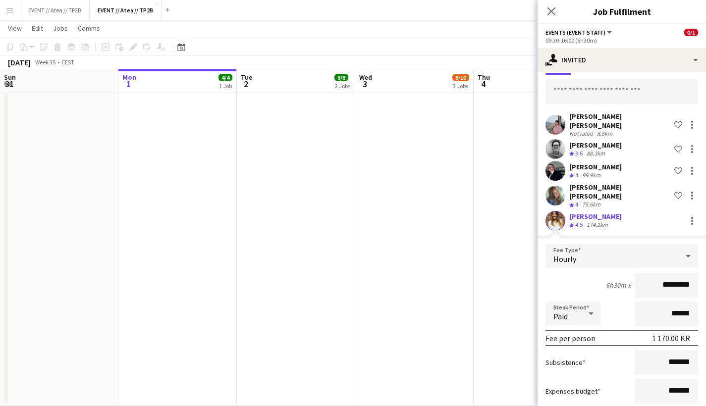
scroll to position [88, 0]
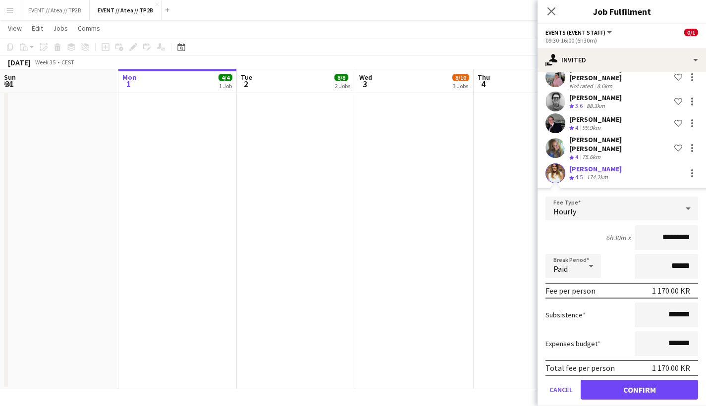
click at [643, 357] on button "Confirm" at bounding box center [638, 390] width 117 height 20
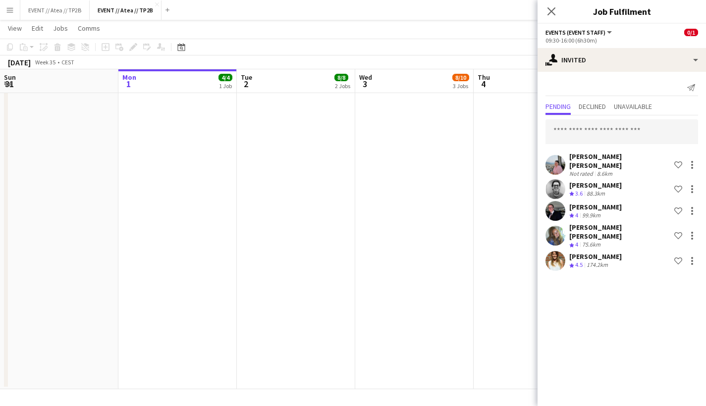
scroll to position [0, 0]
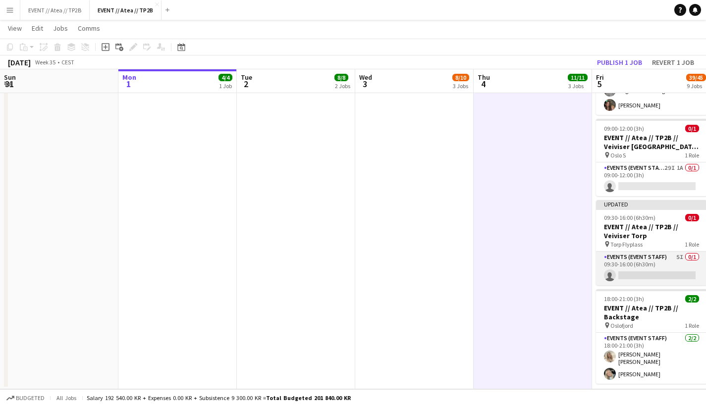
scroll to position [710, 0]
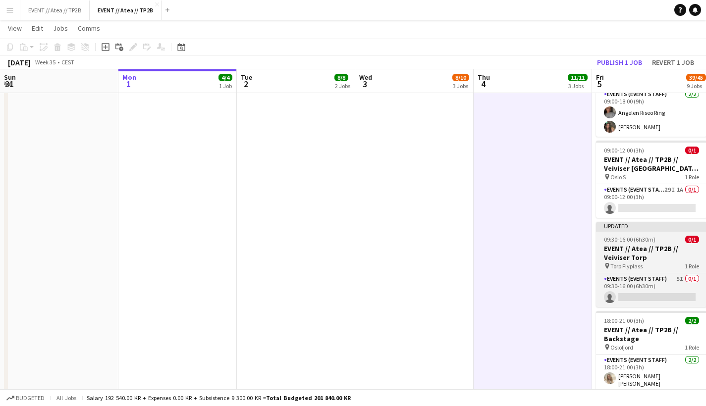
click at [643, 244] on h3 "EVENT // Atea // TP2B // Veiviser Torp" at bounding box center [651, 253] width 111 height 18
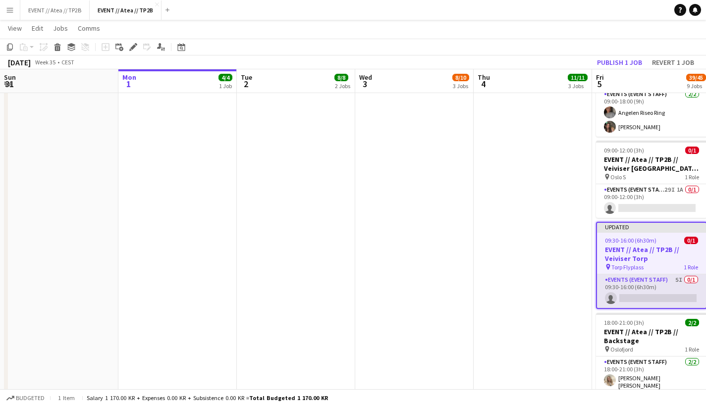
click at [643, 282] on app-card-role "Events (Event Staff) 5I 0/1 09:30-16:00 (6h30m) single-neutral-actions" at bounding box center [651, 291] width 109 height 34
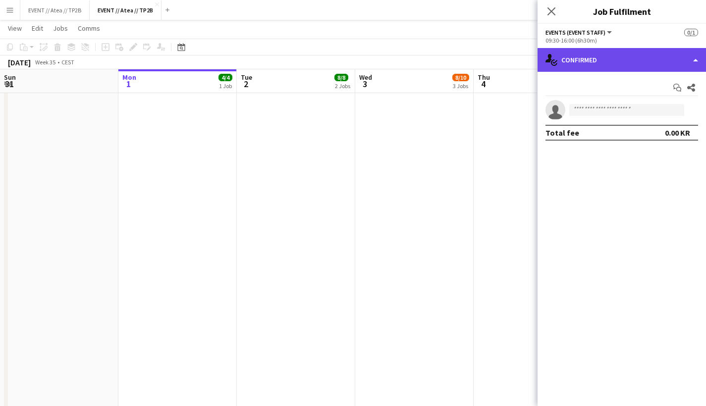
click at [643, 53] on div "single-neutral-actions-check-2 Confirmed" at bounding box center [621, 60] width 168 height 24
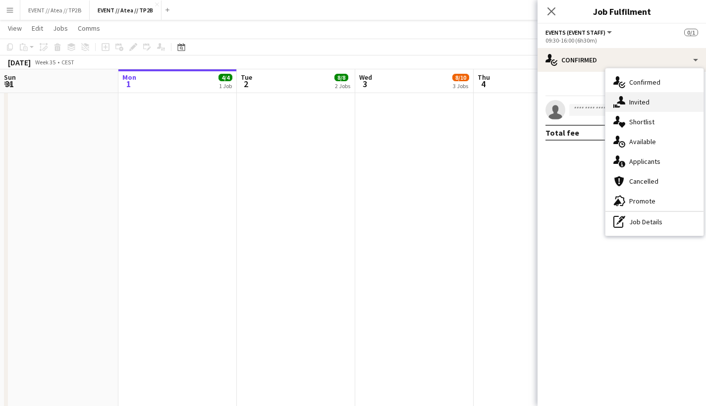
click at [643, 99] on div "single-neutral-actions-share-1 Invited" at bounding box center [654, 102] width 98 height 20
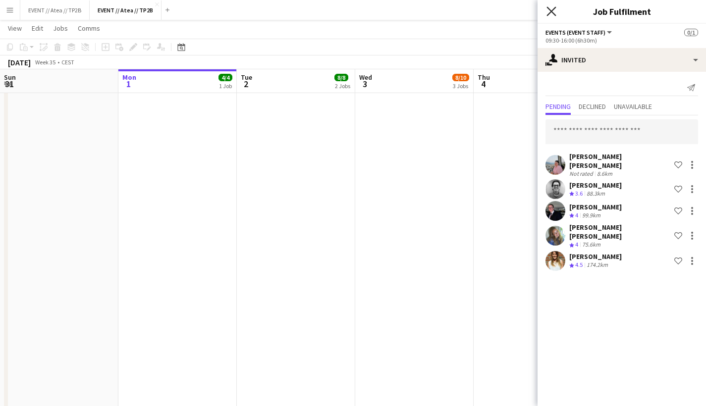
click at [548, 9] on icon "Close pop-in" at bounding box center [550, 10] width 9 height 9
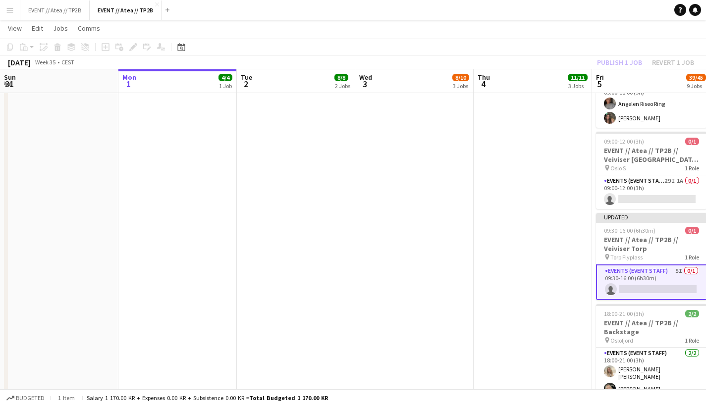
scroll to position [731, 0]
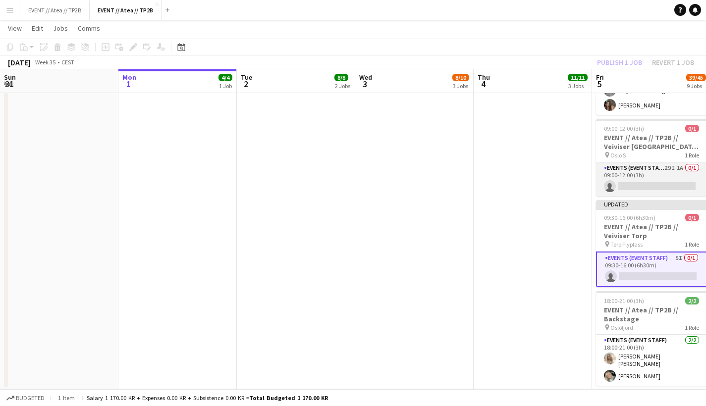
click at [643, 162] on app-card-role "Events (Event Staff) 29I 1A 0/1 09:00-12:00 (3h) single-neutral-actions" at bounding box center [651, 179] width 111 height 34
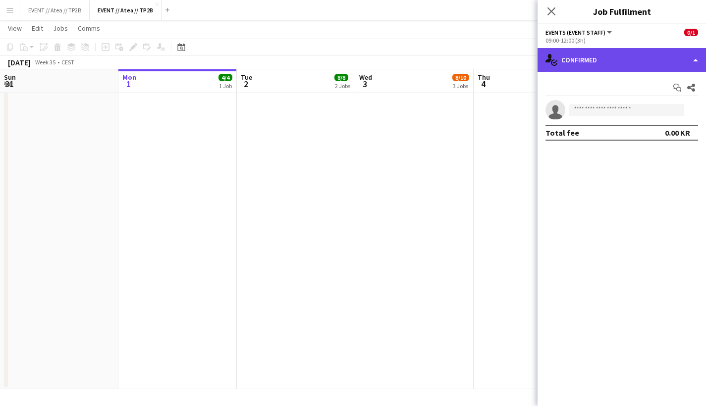
click at [643, 65] on div "single-neutral-actions-check-2 Confirmed" at bounding box center [621, 60] width 168 height 24
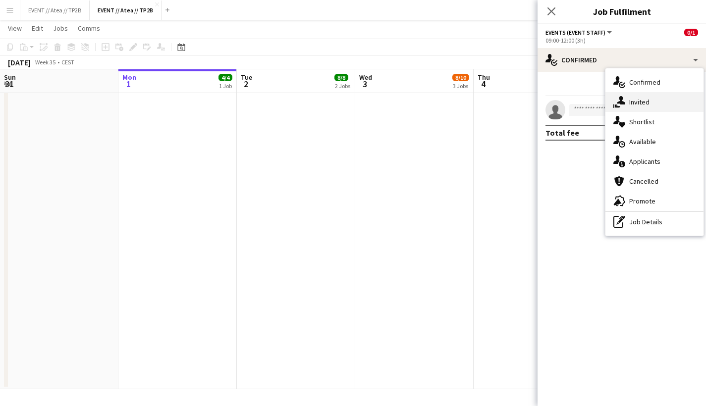
click at [643, 102] on div "single-neutral-actions-share-1 Invited" at bounding box center [654, 102] width 98 height 20
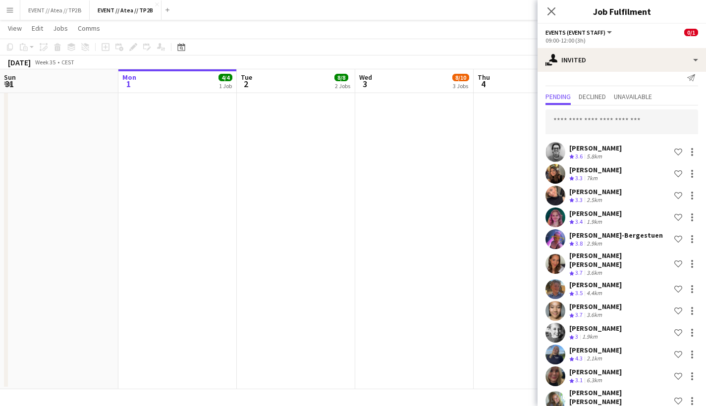
scroll to position [8, 0]
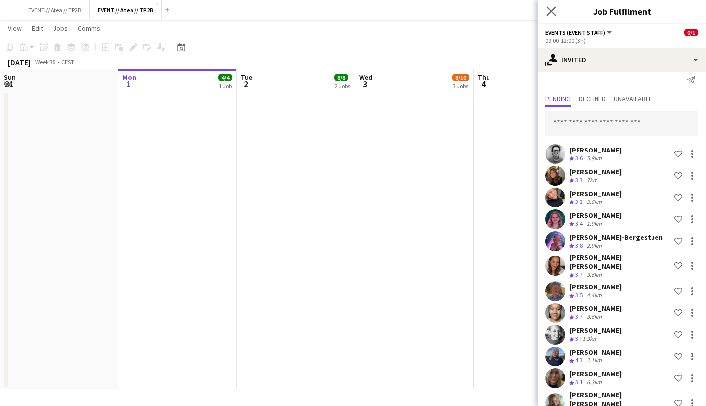
click at [551, 17] on app-icon "Close pop-in" at bounding box center [551, 11] width 14 height 14
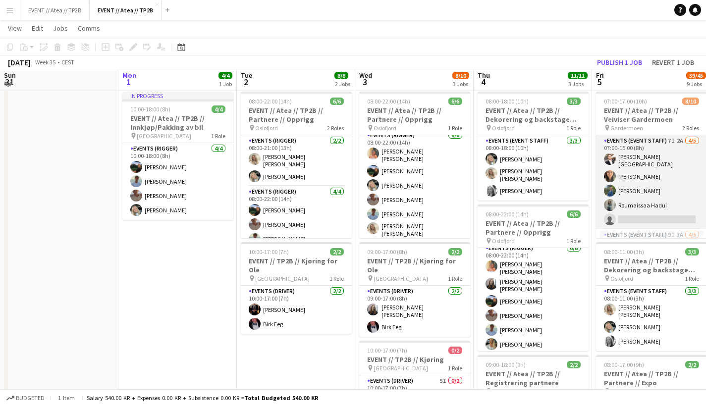
scroll to position [21, 0]
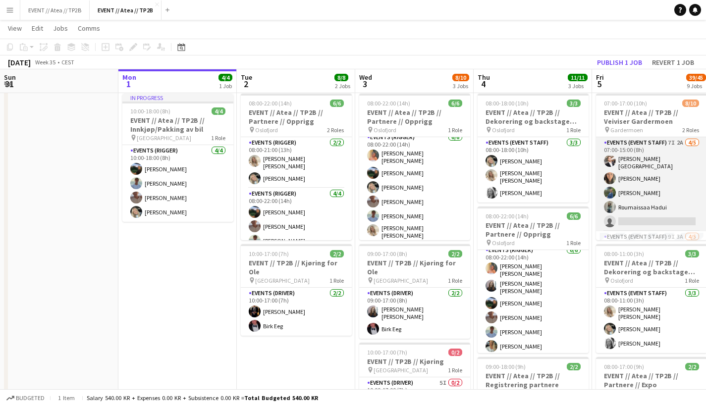
click at [643, 189] on app-card-role "Events (Event Staff) 7I 2A [DATE] 07:00-15:00 (8h) [PERSON_NAME] [PERSON_NAME] …" at bounding box center [651, 184] width 111 height 94
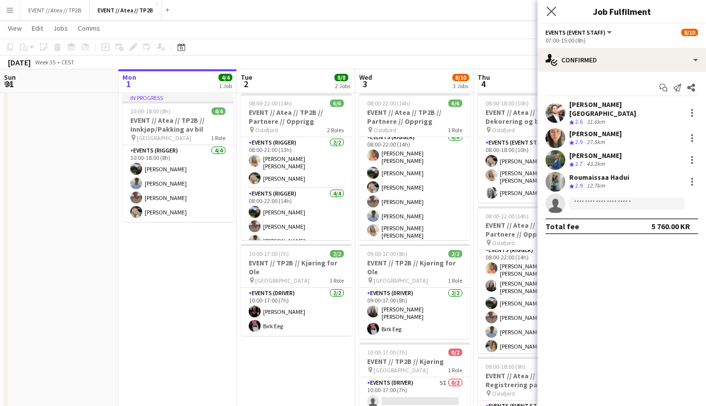
click at [547, 11] on icon "Close pop-in" at bounding box center [550, 10] width 9 height 9
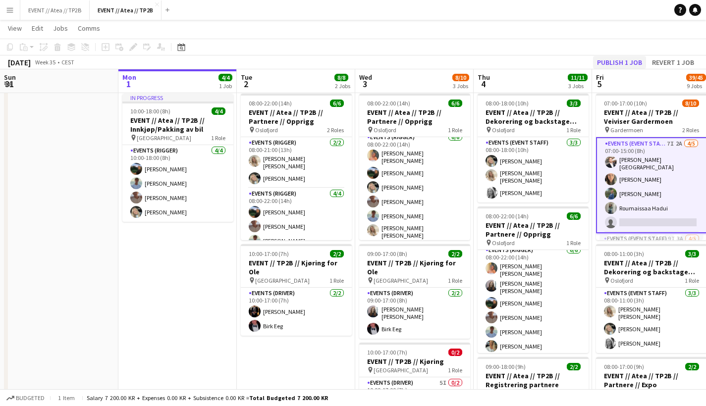
click at [631, 64] on button "Publish 1 job" at bounding box center [619, 62] width 53 height 13
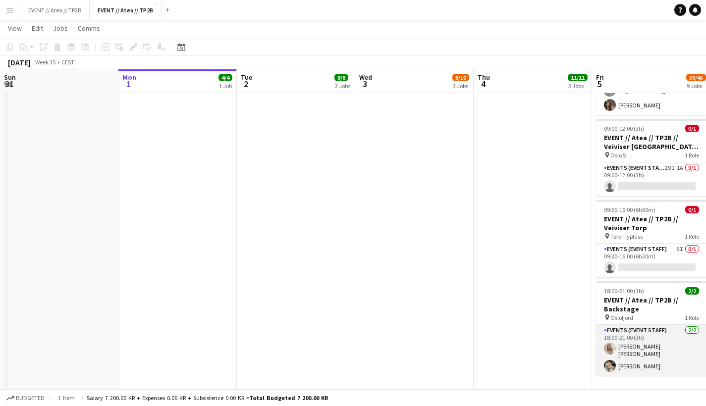
scroll to position [654, 0]
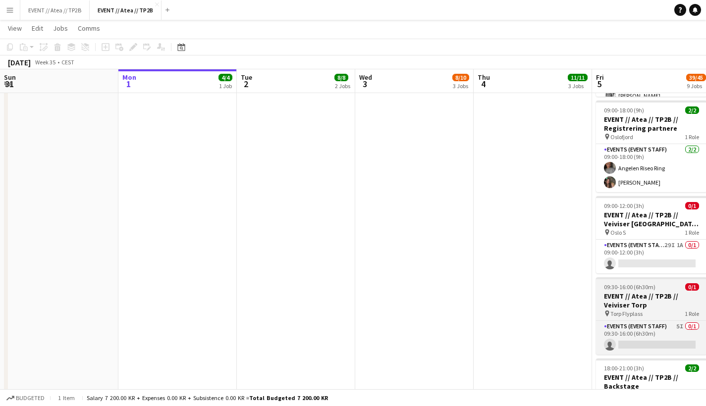
click at [643, 299] on h3 "EVENT // Atea // TP2B // Veiviser Torp" at bounding box center [651, 301] width 111 height 18
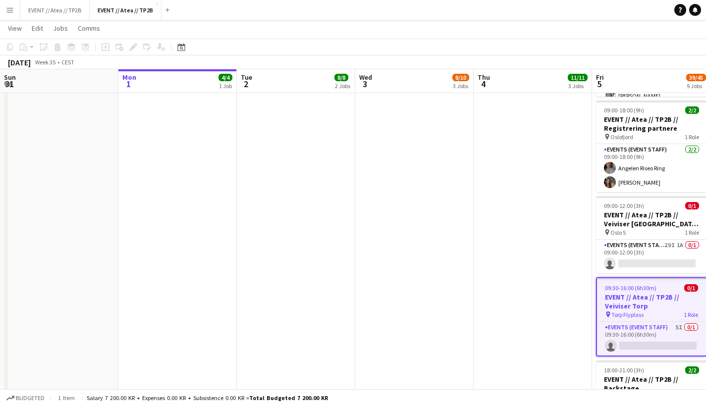
scroll to position [0, 236]
click at [643, 330] on app-card-role "Events (Event Staff) 5I 0/1 09:30-16:00 (6h30m) single-neutral-actions" at bounding box center [651, 339] width 109 height 34
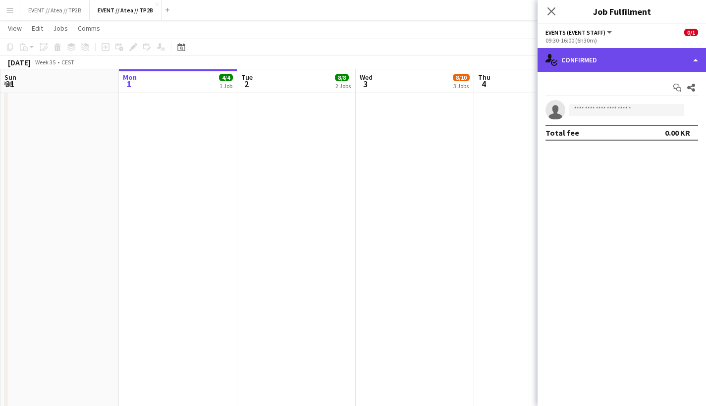
click at [643, 62] on div "single-neutral-actions-check-2 Confirmed" at bounding box center [621, 60] width 168 height 24
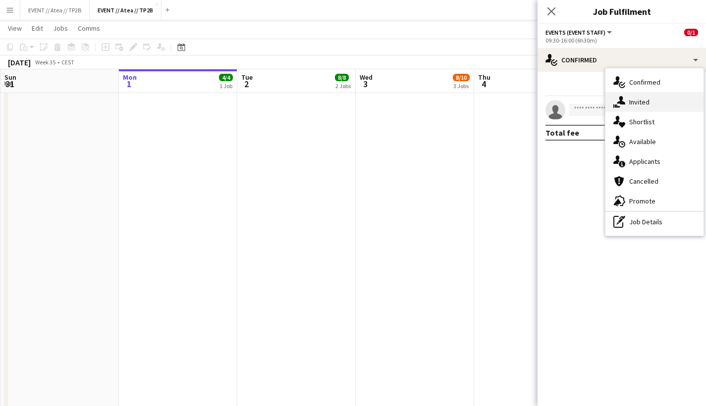
click at [643, 106] on div "single-neutral-actions-share-1 Invited" at bounding box center [654, 102] width 98 height 20
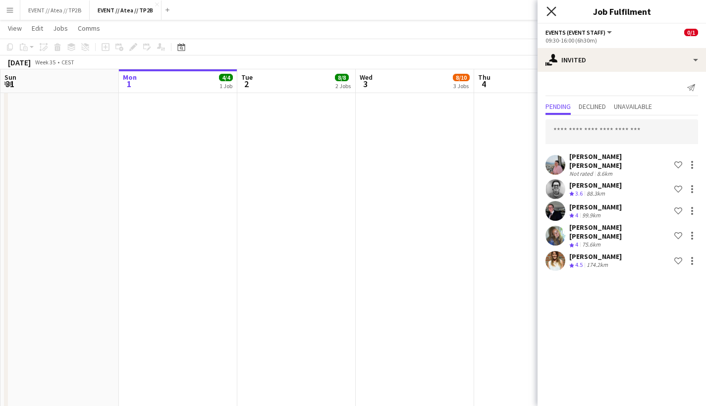
click at [553, 10] on icon at bounding box center [550, 10] width 9 height 9
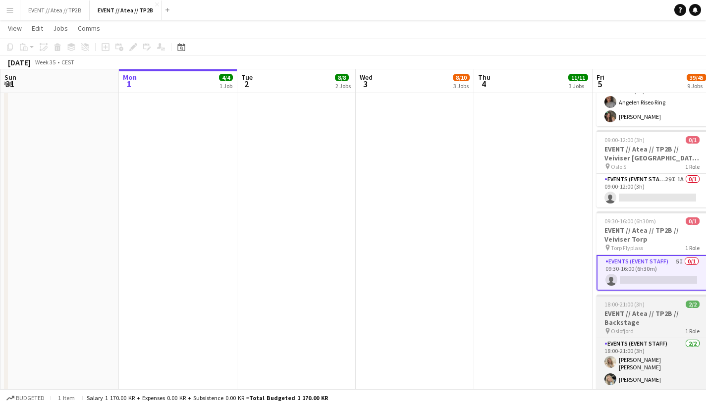
scroll to position [722, 0]
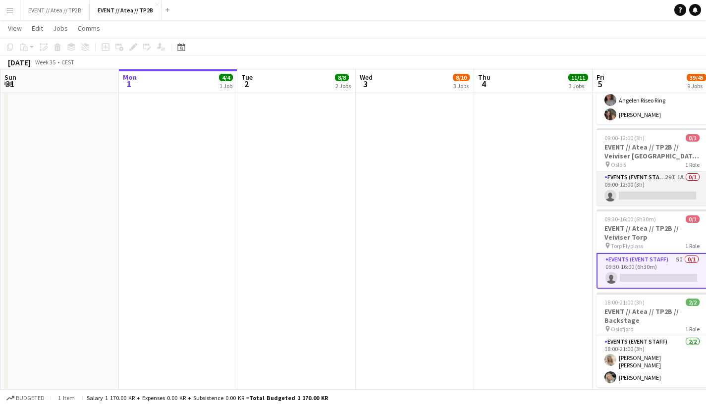
click at [643, 172] on app-card-role "Events (Event Staff) 29I 1A 0/1 09:00-12:00 (3h) single-neutral-actions" at bounding box center [651, 189] width 111 height 34
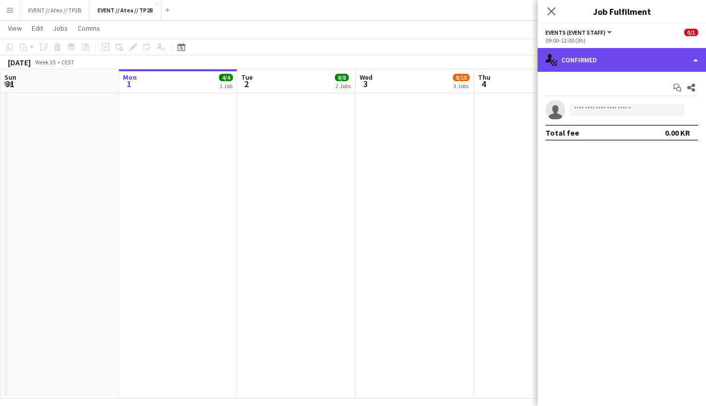
click at [641, 59] on div "single-neutral-actions-check-2 Confirmed" at bounding box center [621, 60] width 168 height 24
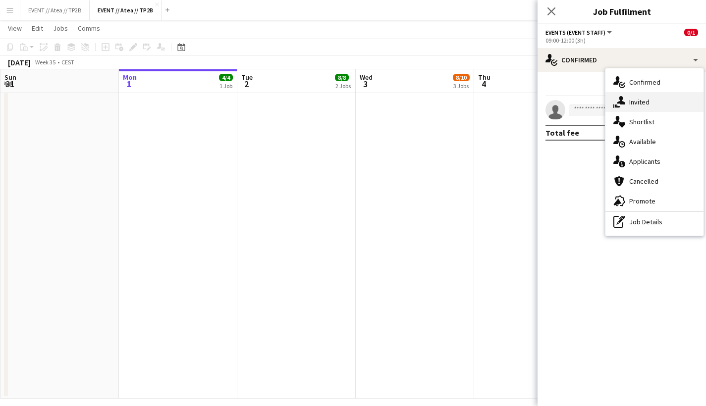
click at [643, 106] on div "single-neutral-actions-share-1 Invited" at bounding box center [654, 102] width 98 height 20
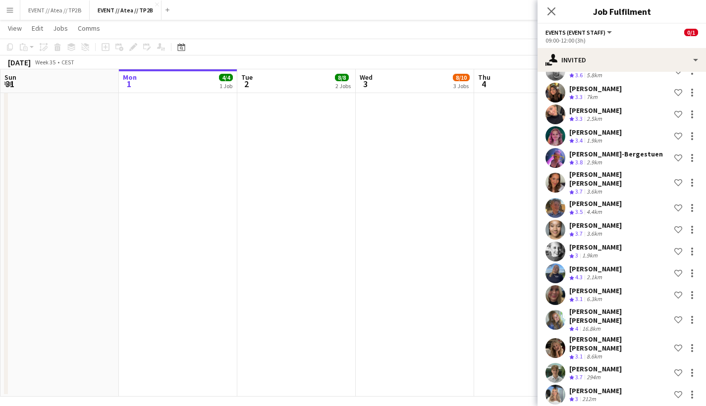
scroll to position [17, 0]
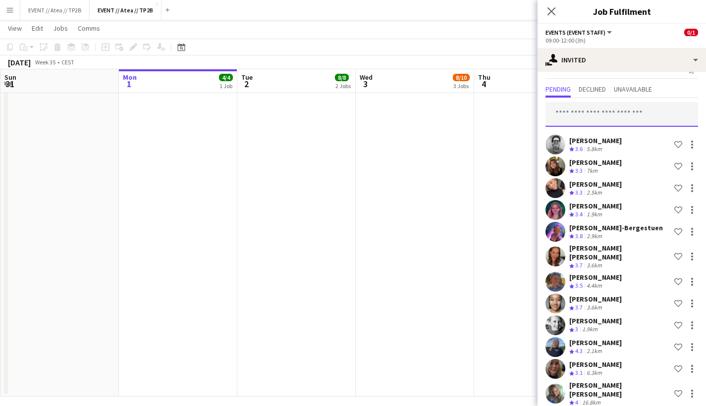
click at [618, 117] on input "text" at bounding box center [621, 114] width 153 height 25
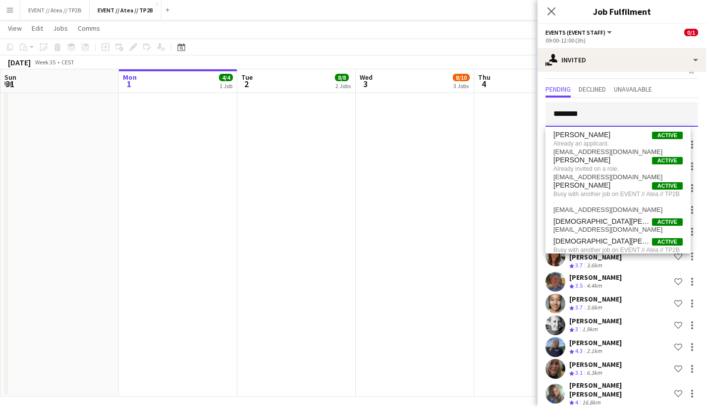
type input "*********"
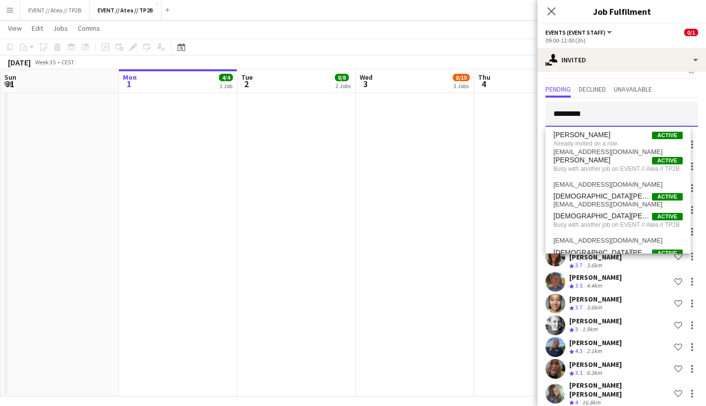
click at [599, 110] on input "*********" at bounding box center [621, 114] width 153 height 25
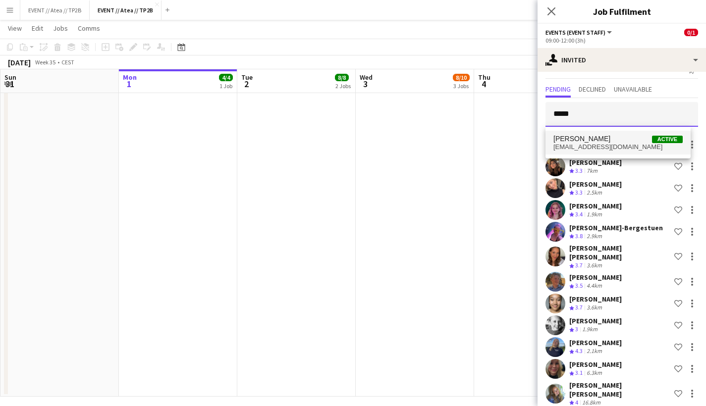
type input "*****"
click at [607, 145] on span "[EMAIL_ADDRESS][DOMAIN_NAME]" at bounding box center [617, 147] width 129 height 8
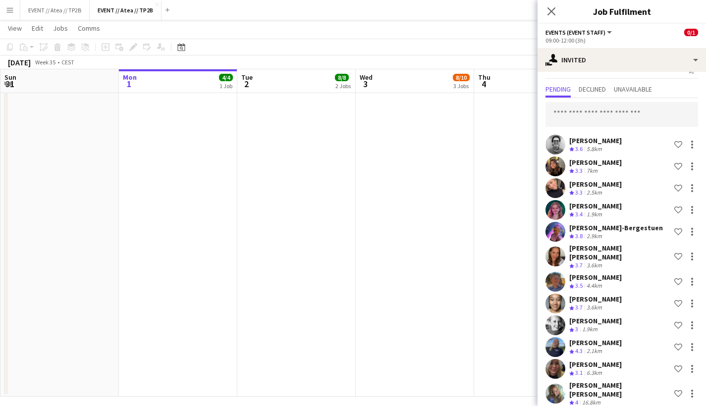
scroll to position [597, 0]
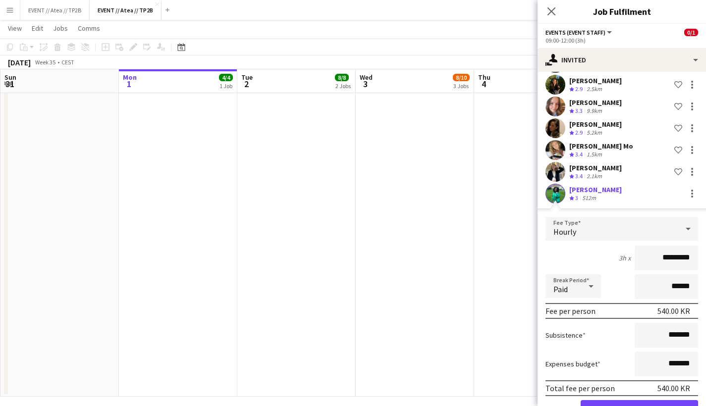
click at [640, 357] on button "Confirm" at bounding box center [638, 410] width 117 height 20
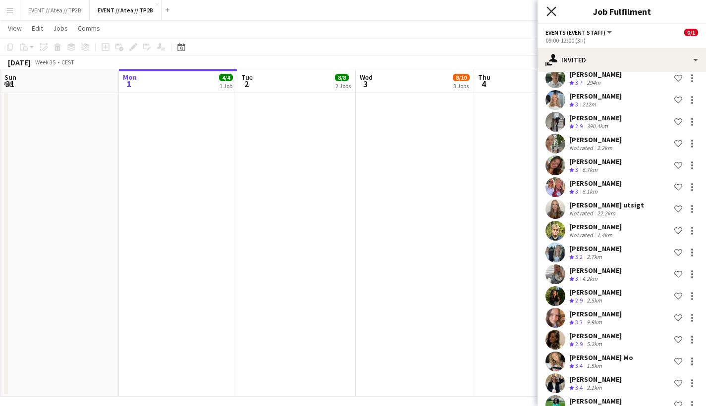
click at [551, 13] on icon "Close pop-in" at bounding box center [550, 10] width 9 height 9
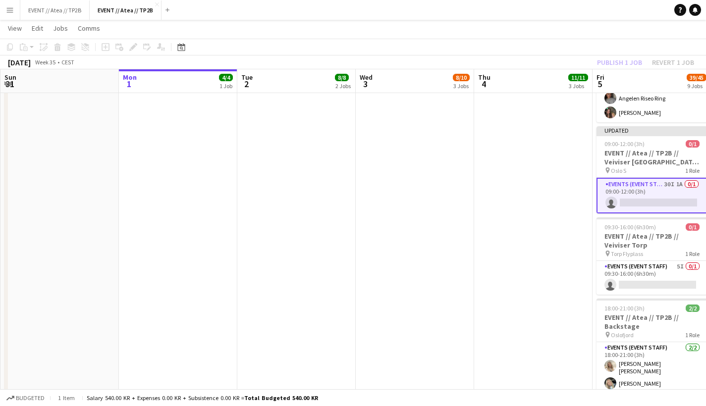
click at [635, 62] on div "Publish 1 job Revert 1 job" at bounding box center [645, 62] width 121 height 13
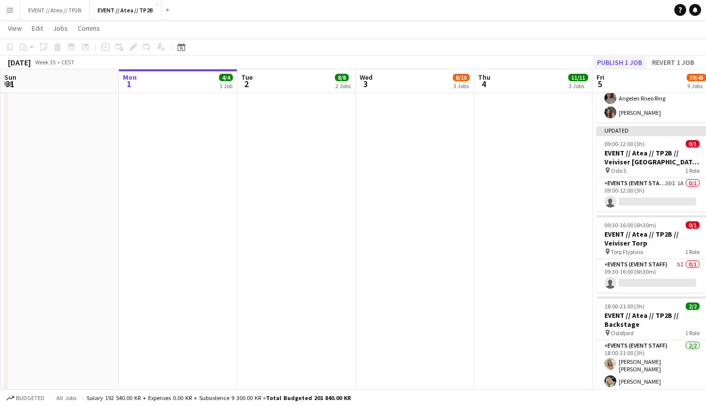
click at [619, 62] on button "Publish 1 job" at bounding box center [619, 62] width 53 height 13
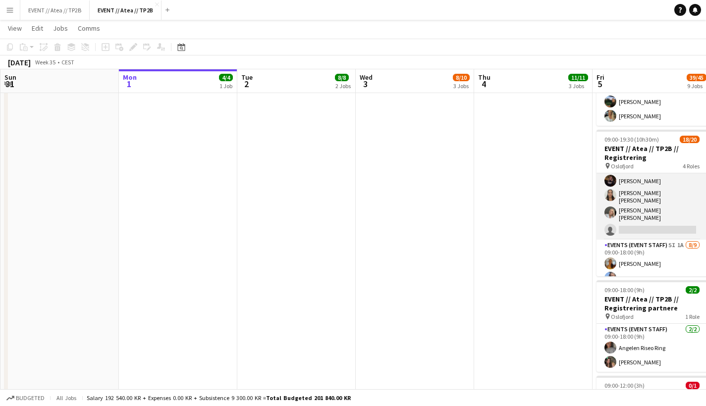
scroll to position [86, 0]
